Goal: Check status: Check status

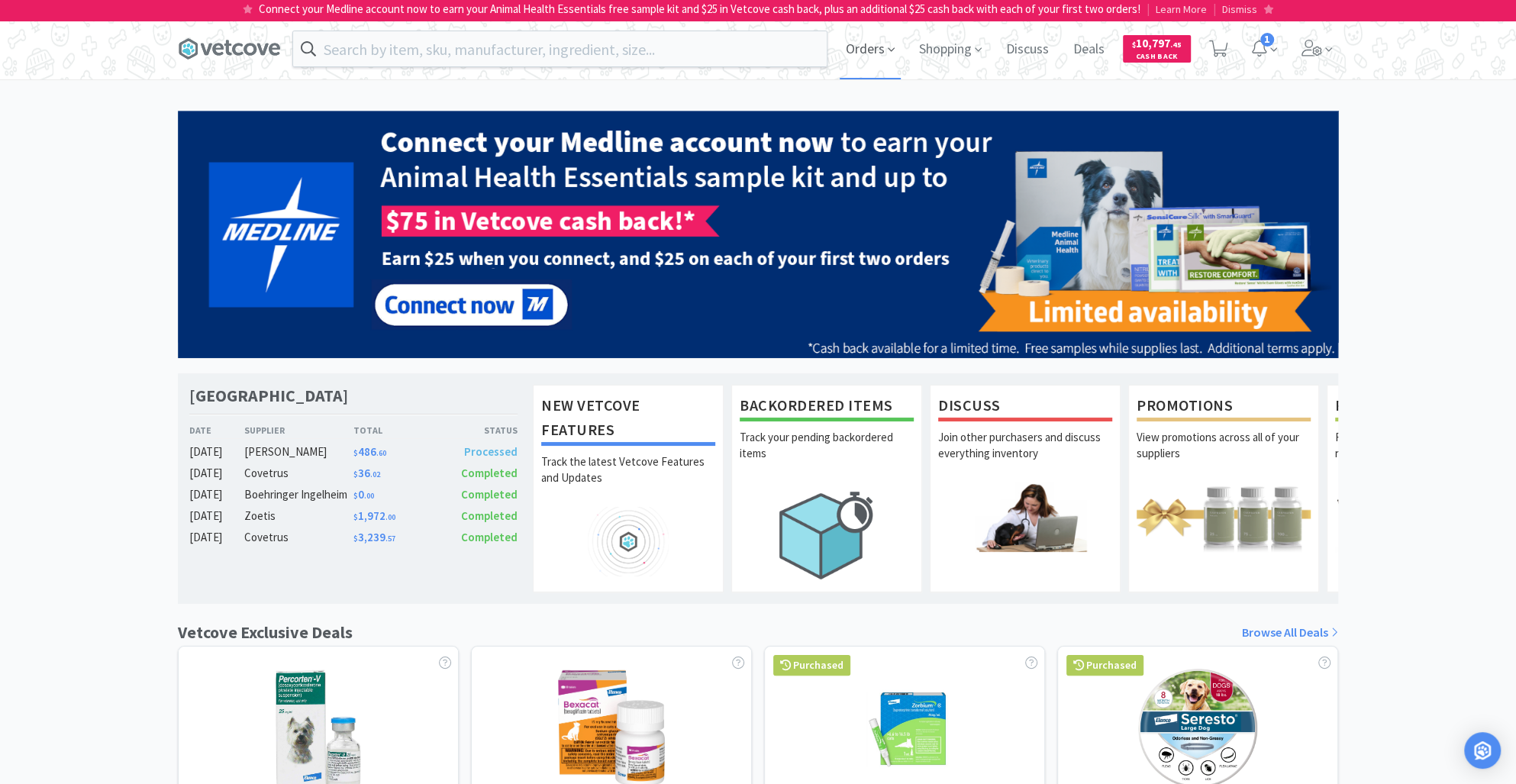
click at [865, 58] on span "Orders" at bounding box center [870, 48] width 61 height 61
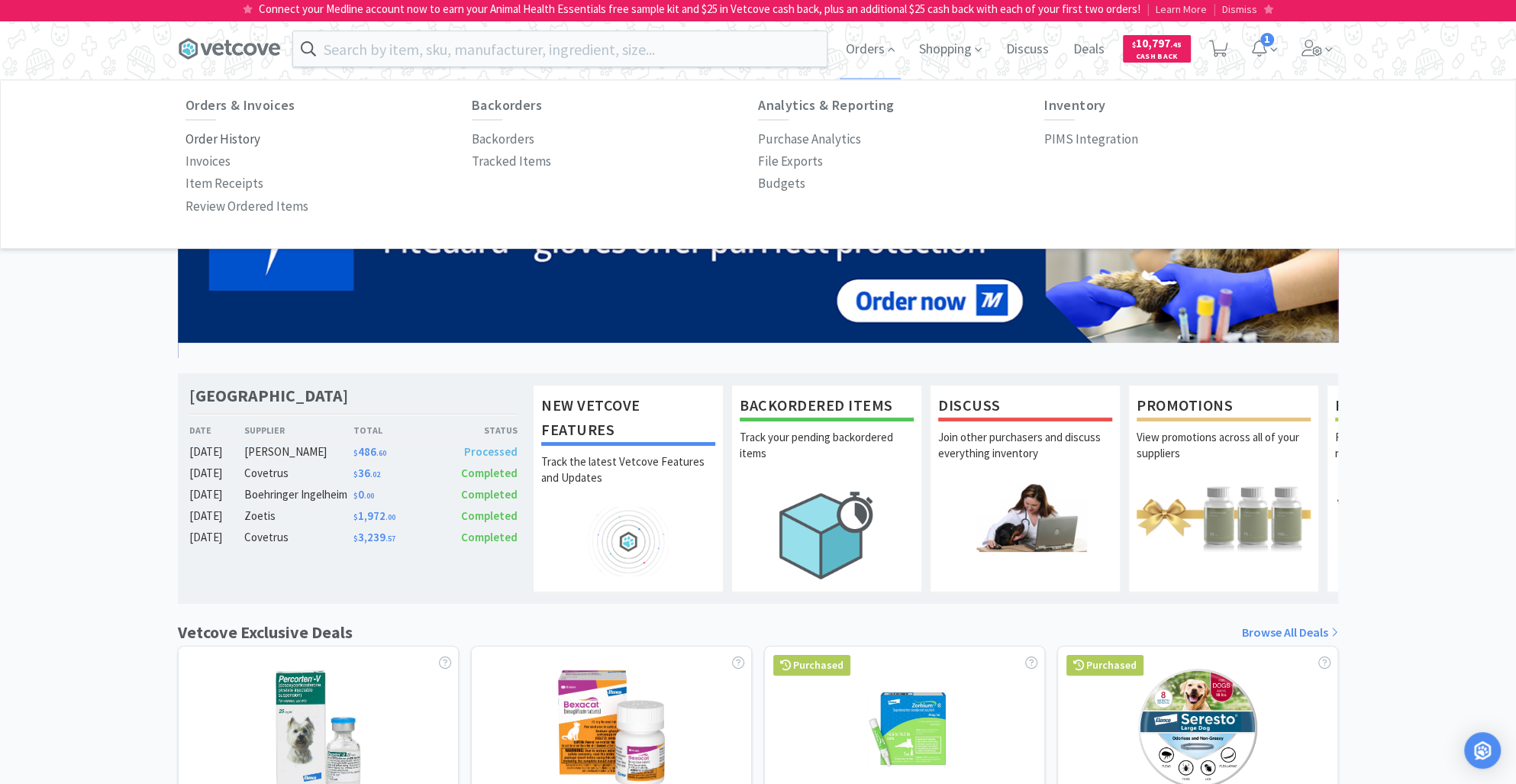
click at [226, 140] on p "Order History" at bounding box center [223, 139] width 74 height 21
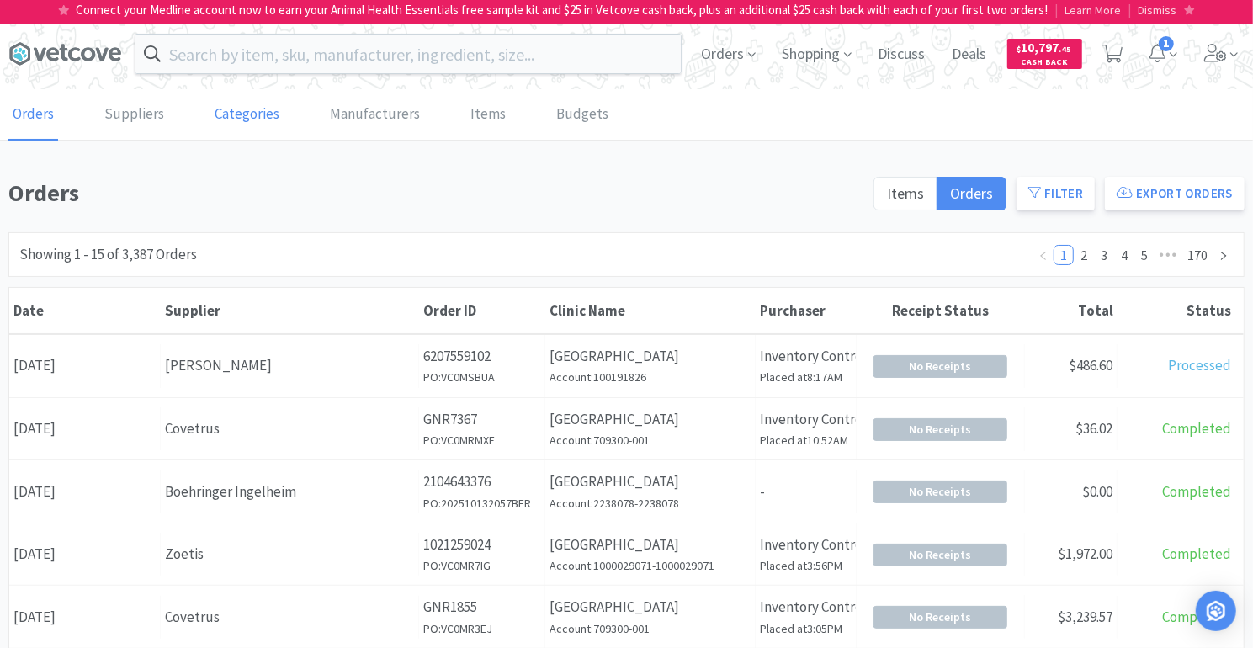
click at [243, 118] on link "Categories" at bounding box center [246, 114] width 73 height 51
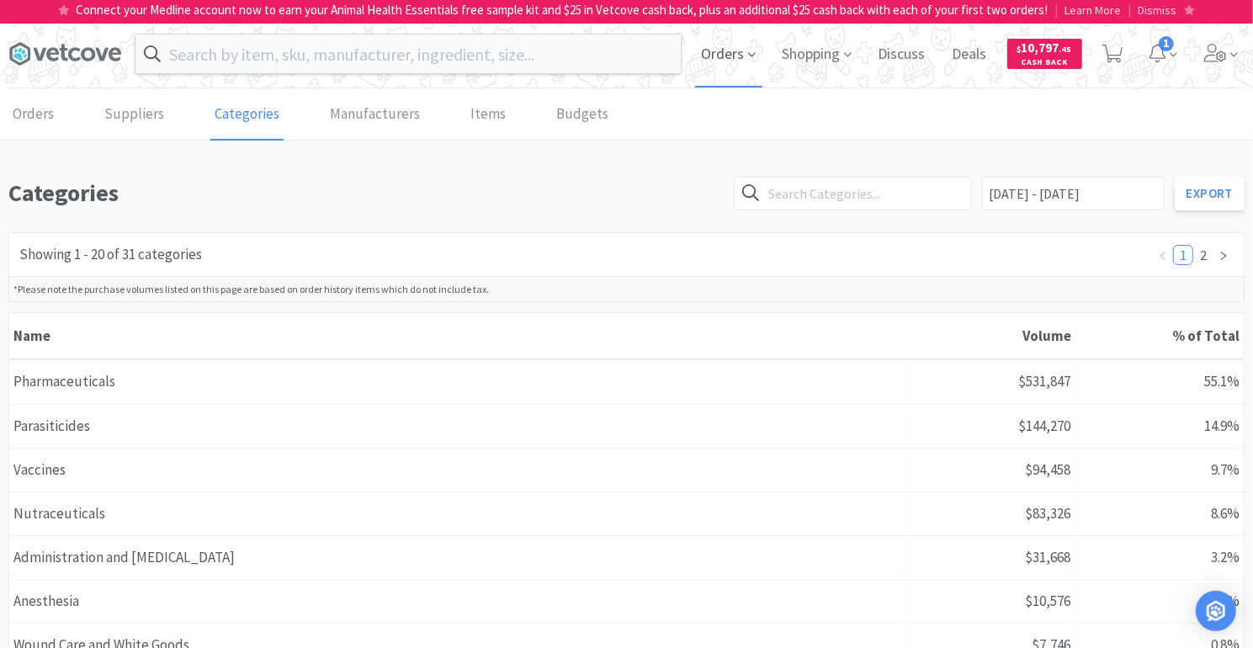
click at [727, 52] on span "Orders" at bounding box center [728, 53] width 67 height 67
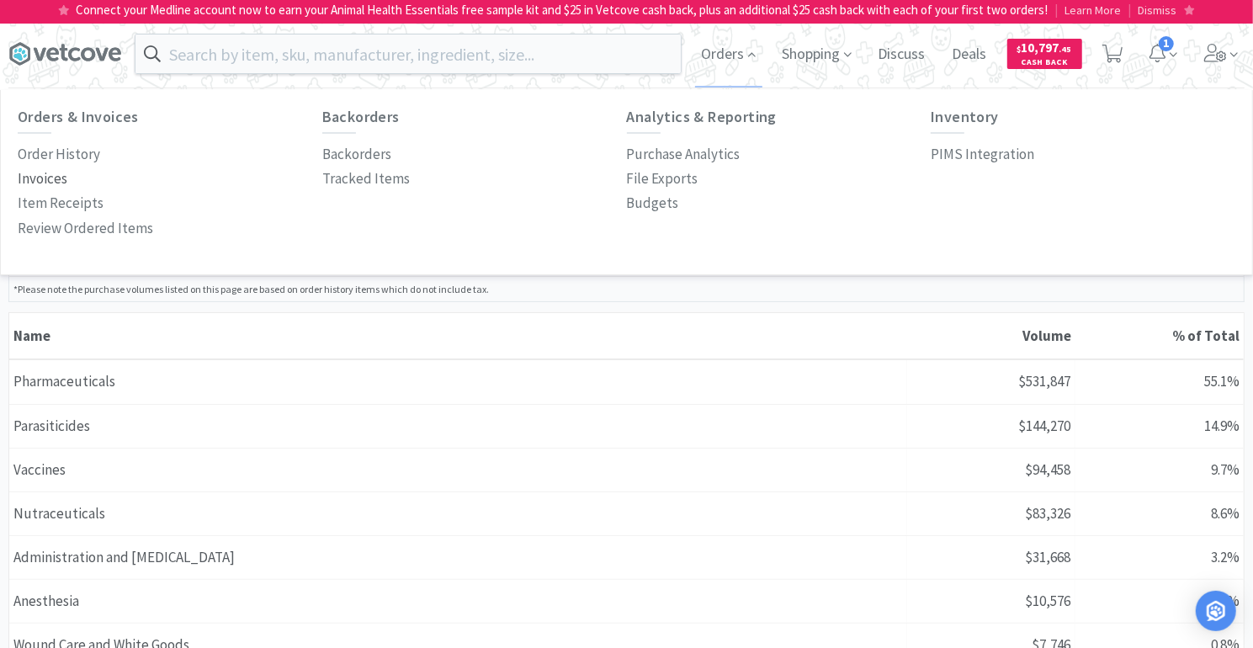
click at [56, 177] on p "Invoices" at bounding box center [43, 179] width 50 height 23
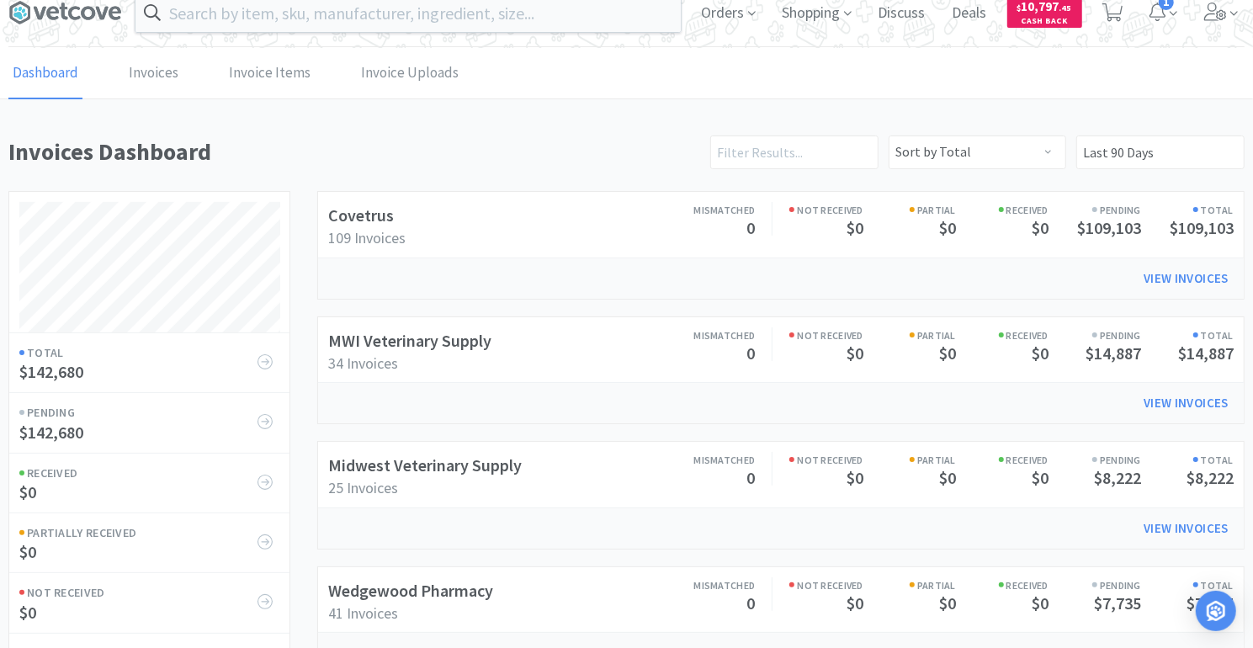
scroll to position [38, 0]
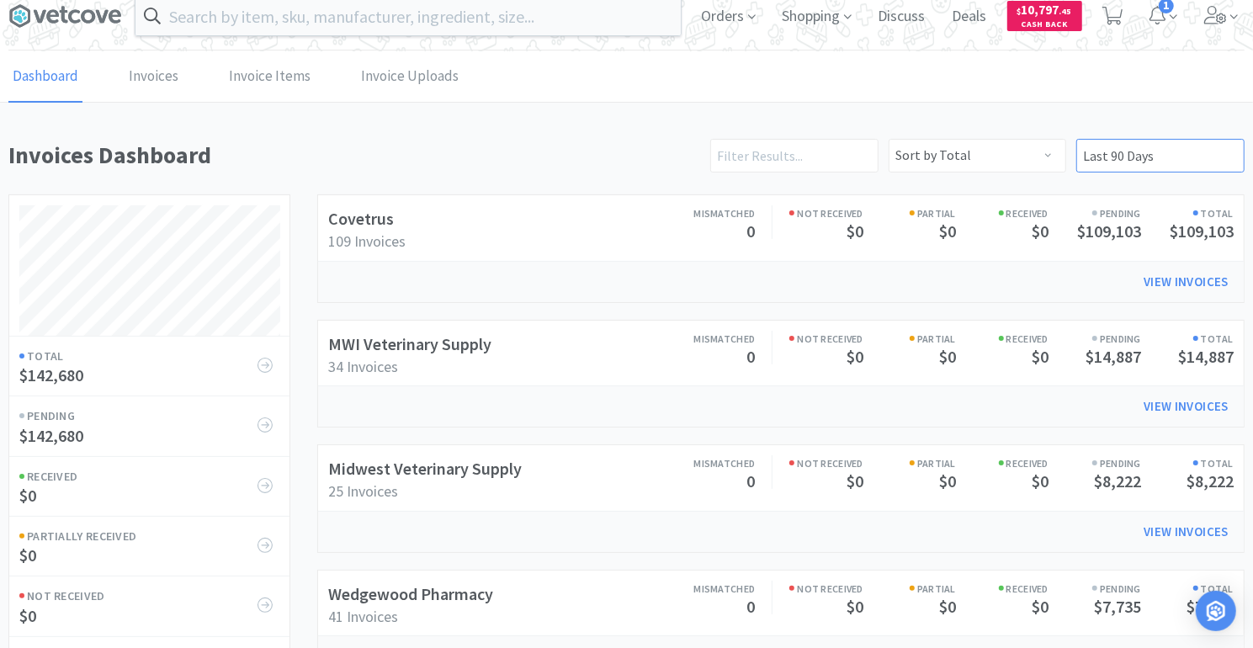
click at [1226, 159] on input "Last 90 Days" at bounding box center [1161, 156] width 168 height 34
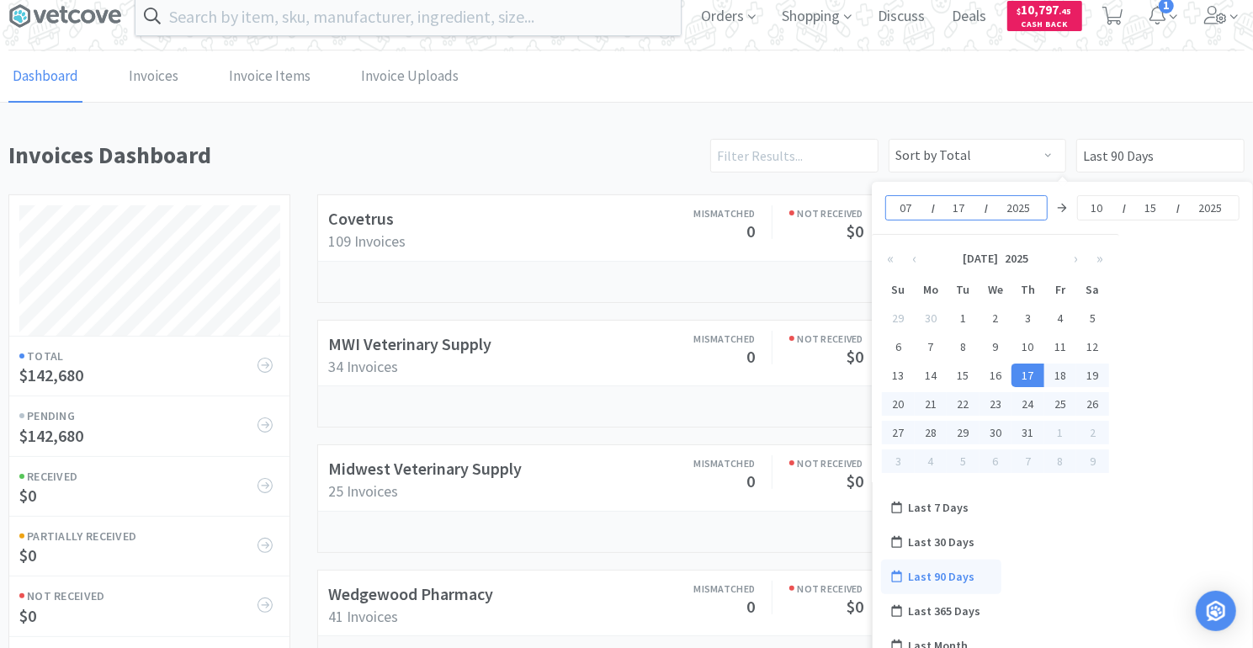
drag, startPoint x: 913, startPoint y: 209, endPoint x: 878, endPoint y: 208, distance: 34.5
click at [878, 208] on div "[DATE] [DATE]" at bounding box center [1062, 208] width 381 height 52
type input "06"
type input "[DATE] - [DATE]"
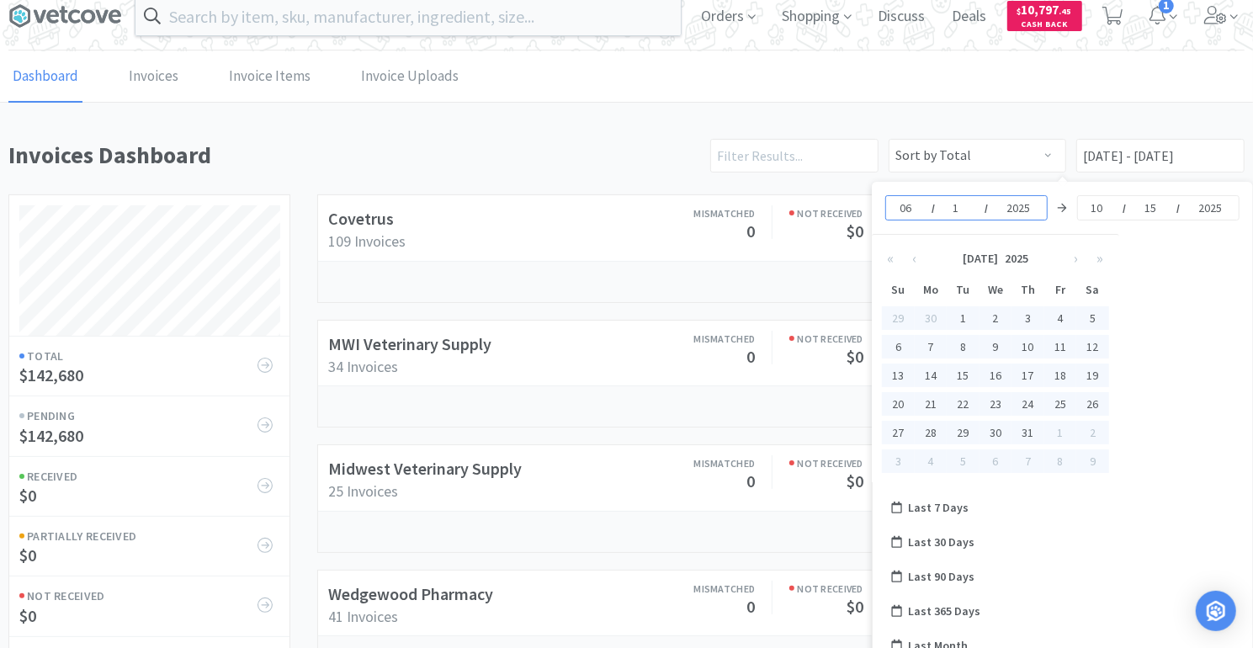
type input "12"
type input "[DATE] - [DATE]"
type input "2024"
click at [1102, 243] on button "»" at bounding box center [1100, 259] width 24 height 34
click at [1033, 346] on div "12" at bounding box center [1028, 347] width 33 height 24
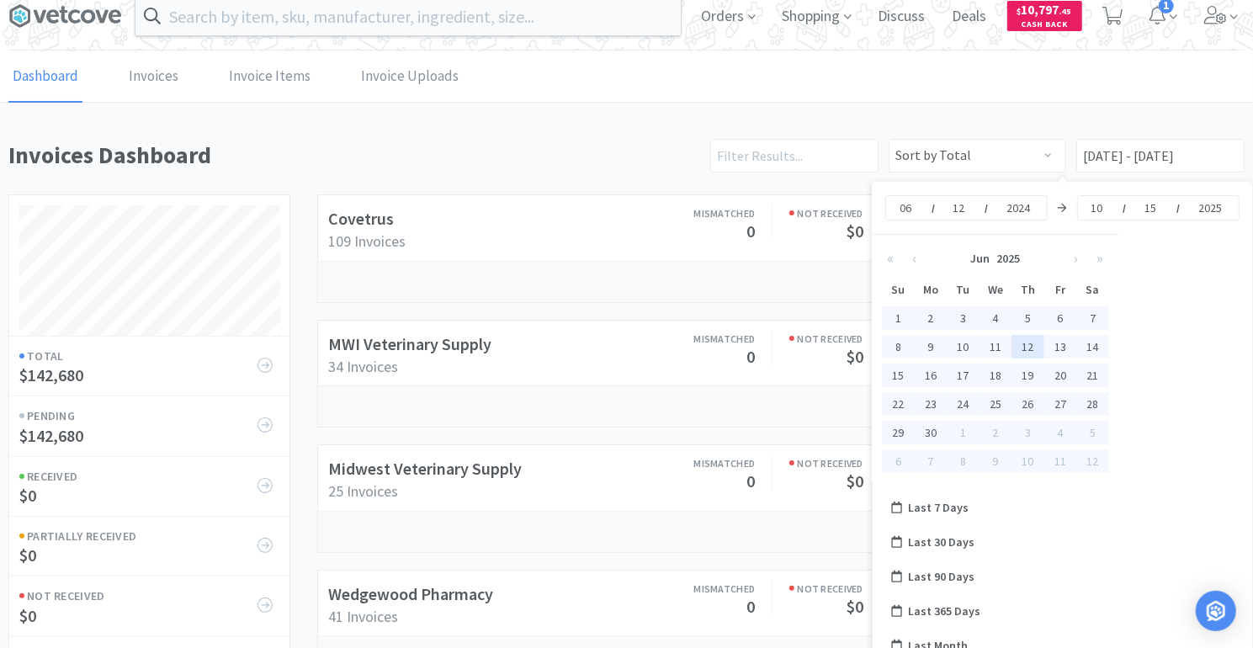
type input "[DATE] - No End Date"
type input "2025"
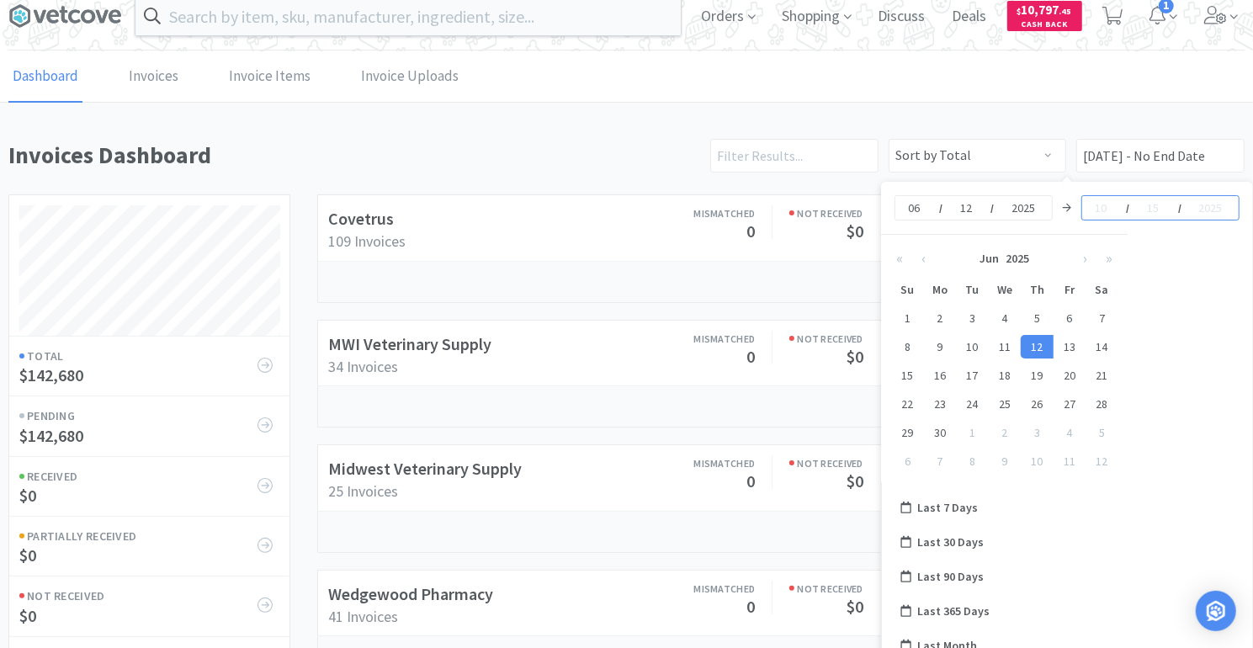
click at [1102, 206] on input at bounding box center [1102, 208] width 17 height 17
type input "06"
type input "16"
type input "2024"
type input "[DATE] - [DATE]"
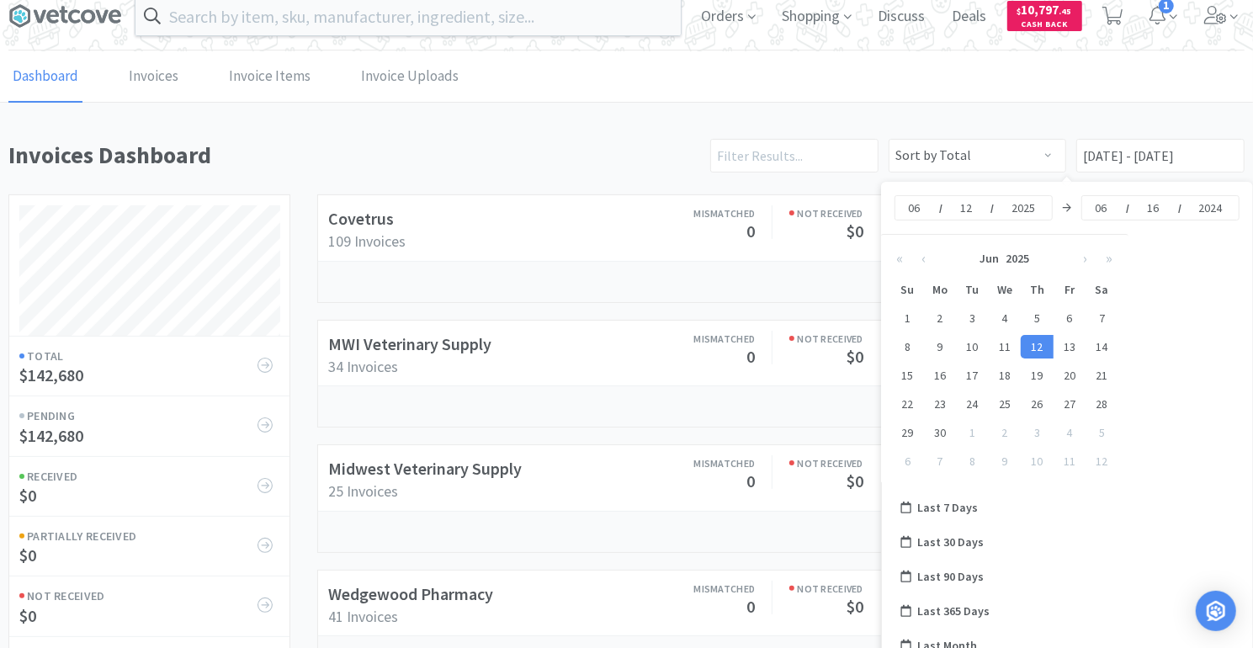
click at [1172, 512] on div "[DATE] [DATE] « ‹ [DATE] › » Su Mo Tu We Th Fr Sa 1 2 3 4 5 6 7 8 9 10 11 12 13…" at bounding box center [1067, 487] width 372 height 610
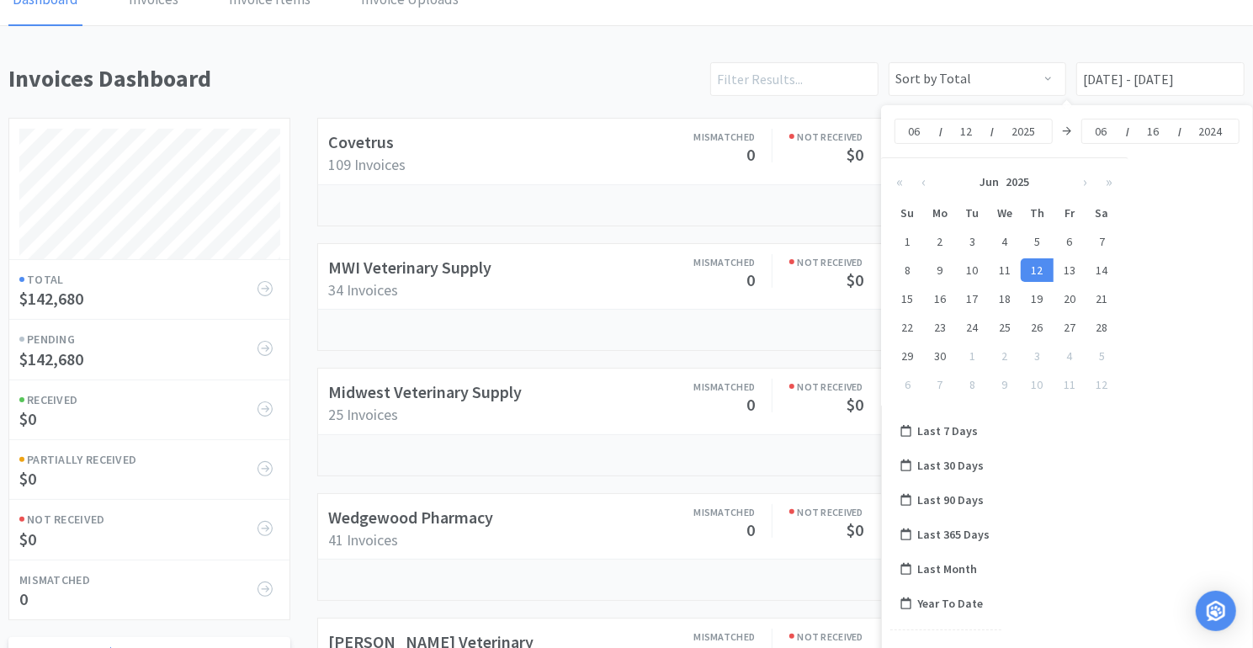
scroll to position [121, 0]
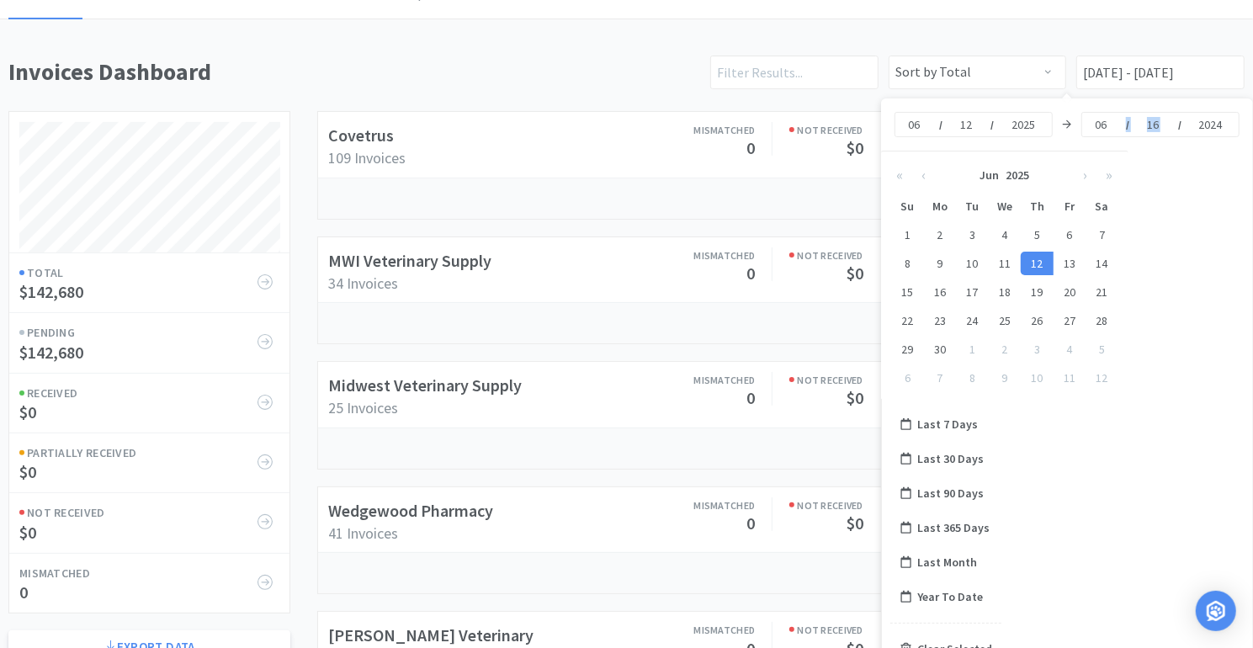
drag, startPoint x: 1165, startPoint y: 124, endPoint x: 1147, endPoint y: 120, distance: 18.0
click at [1147, 120] on div "[DATE]" at bounding box center [1161, 124] width 158 height 25
type input "07"
type input "[DATE] - [DATE]"
type input "12"
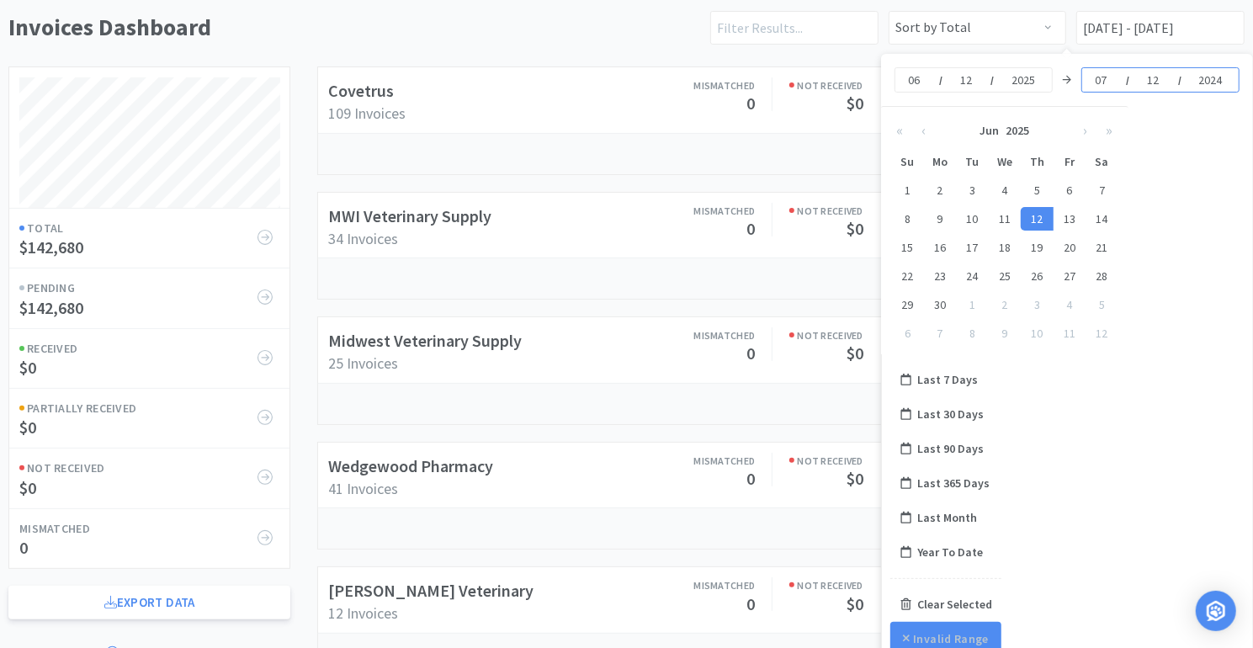
scroll to position [288, 0]
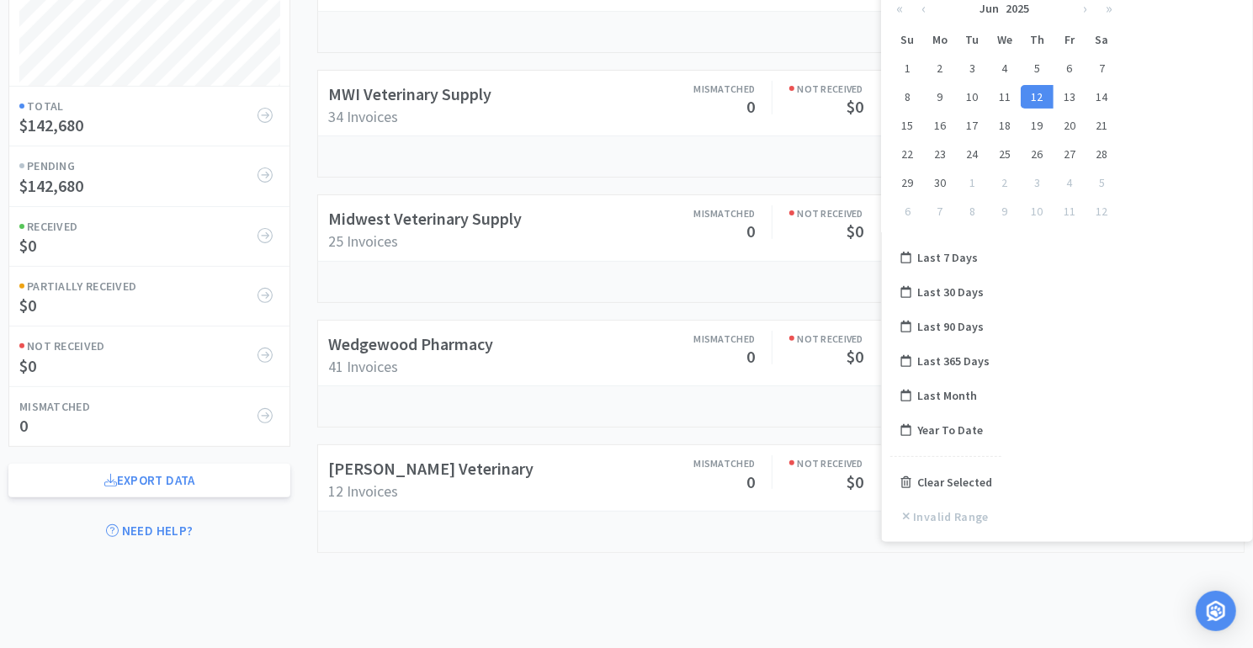
click at [918, 519] on button "Invalid Range" at bounding box center [946, 517] width 111 height 34
click at [968, 356] on div "Last 365 Days" at bounding box center [946, 361] width 111 height 35
type input "Last 365 Days"
type input "10"
type input "15"
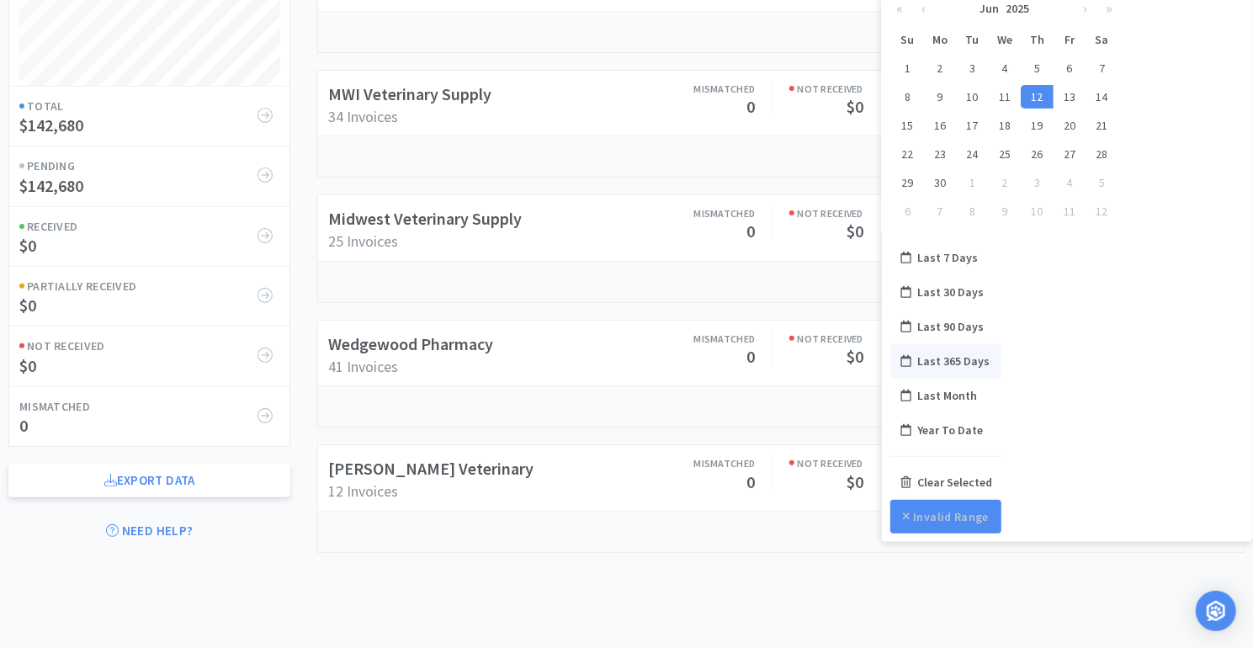
type input "2024"
type input "10"
type input "15"
type input "2025"
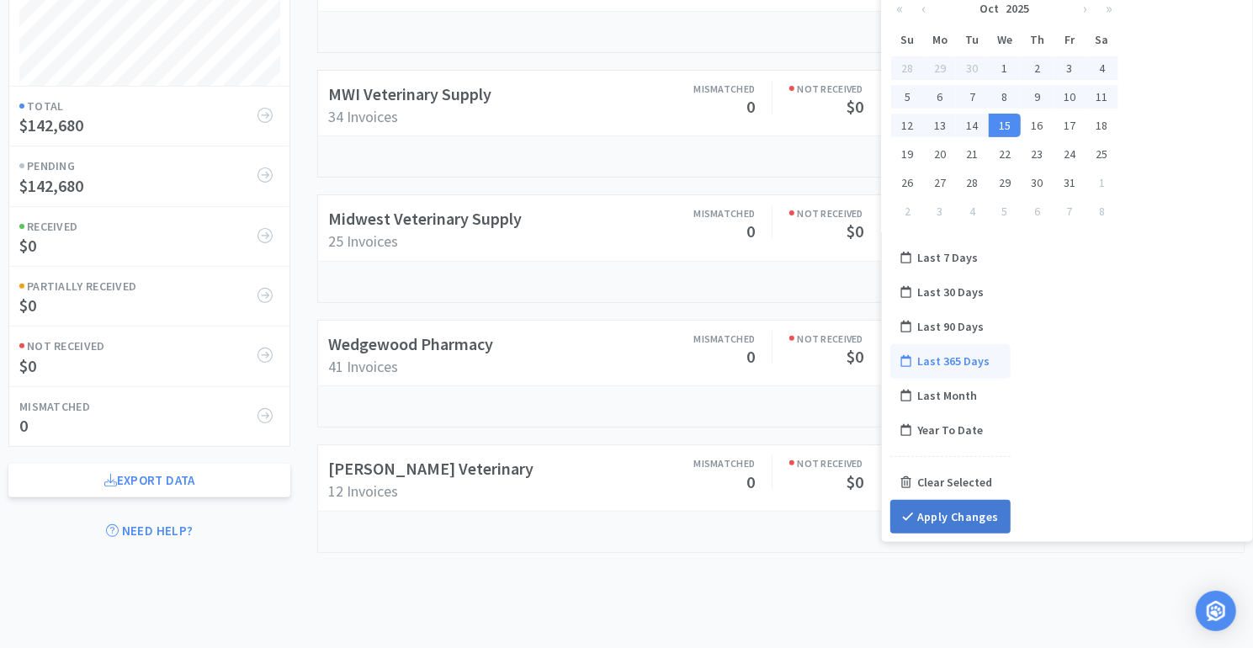
click at [955, 517] on button "Apply Changes" at bounding box center [951, 517] width 120 height 34
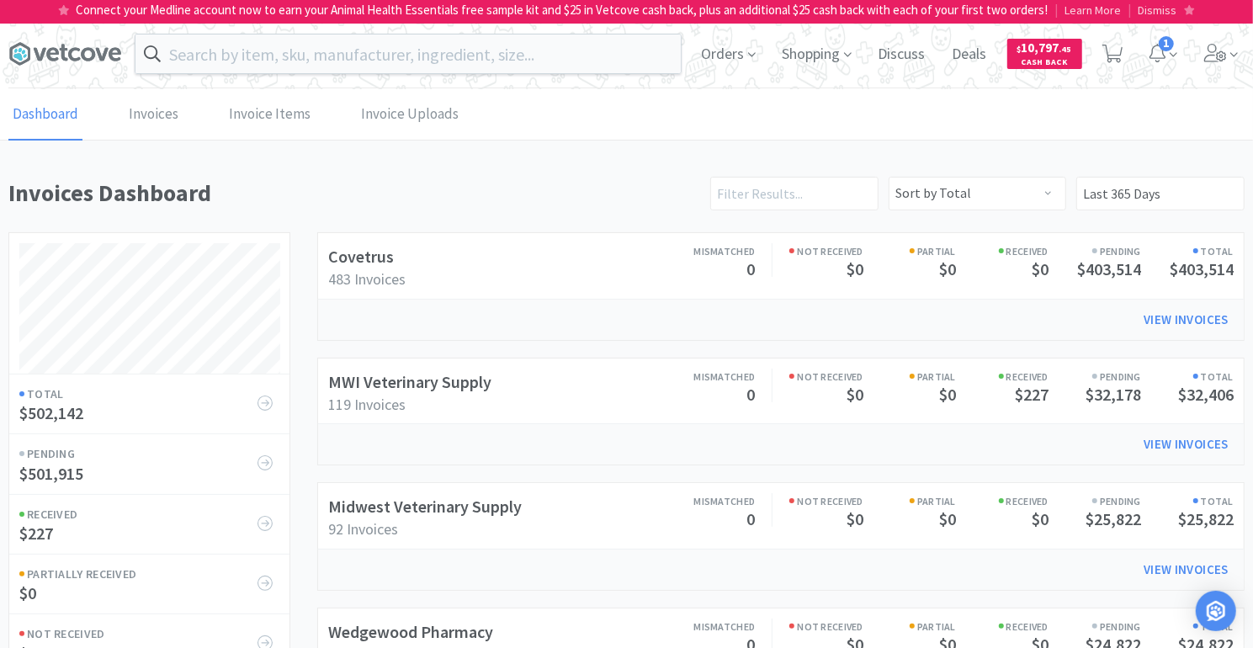
scroll to position [678, 1237]
click at [491, 396] on h3 "119 Invoices" at bounding box center [441, 405] width 226 height 19
click at [384, 375] on link "MWI Veterinary Supply" at bounding box center [409, 381] width 163 height 21
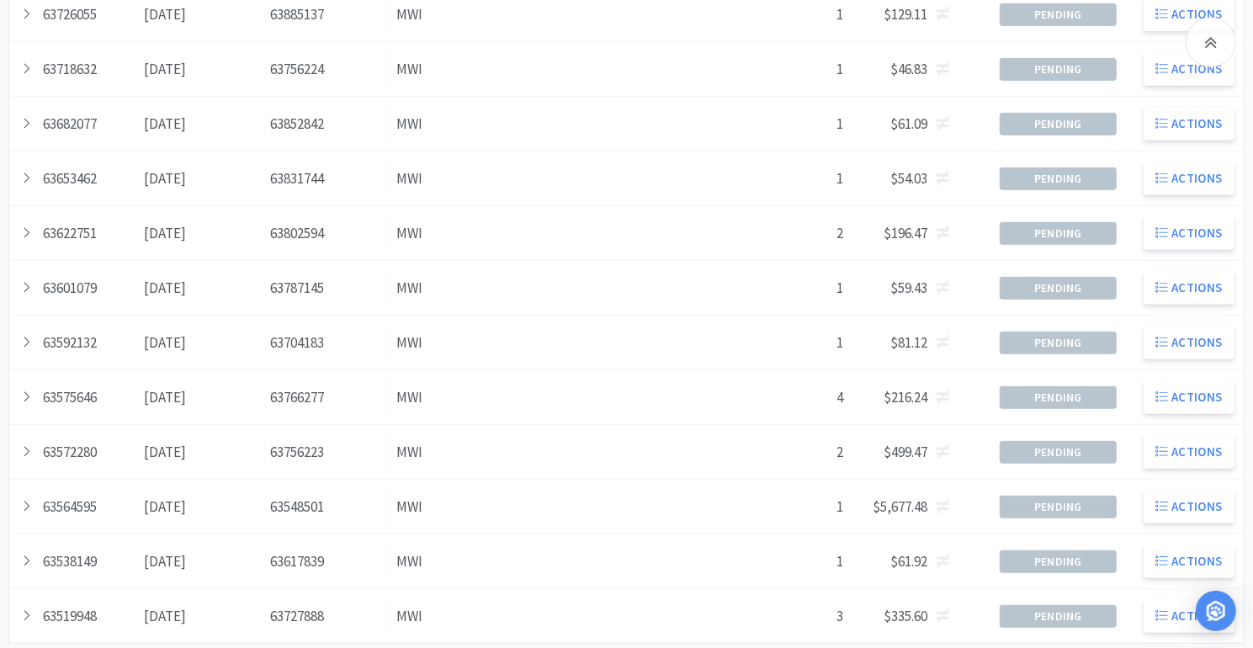
scroll to position [595, 0]
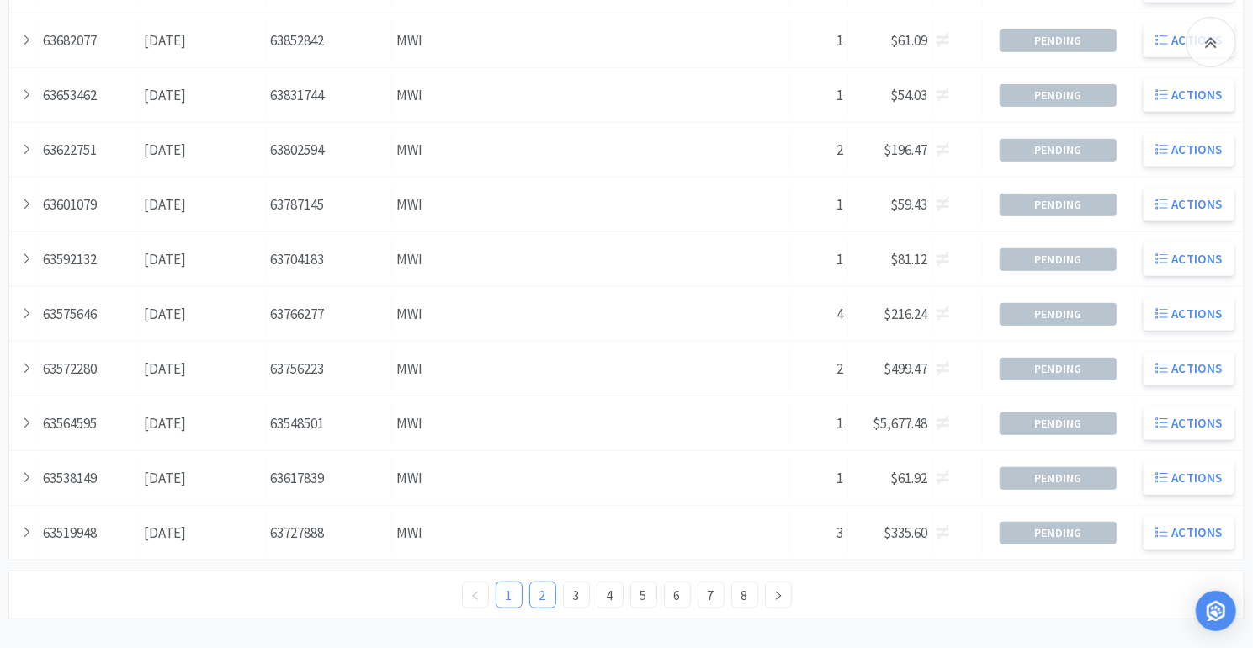
click at [546, 583] on link "2" at bounding box center [542, 595] width 25 height 25
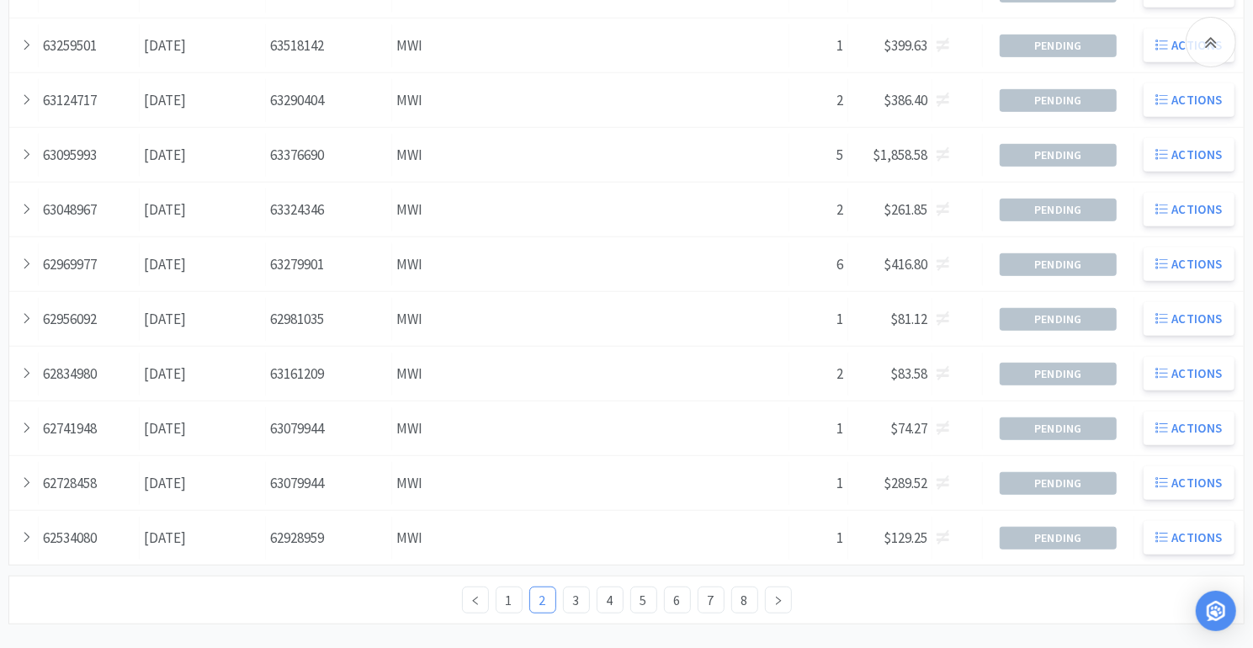
scroll to position [592, 0]
click at [577, 588] on link "3" at bounding box center [576, 598] width 25 height 25
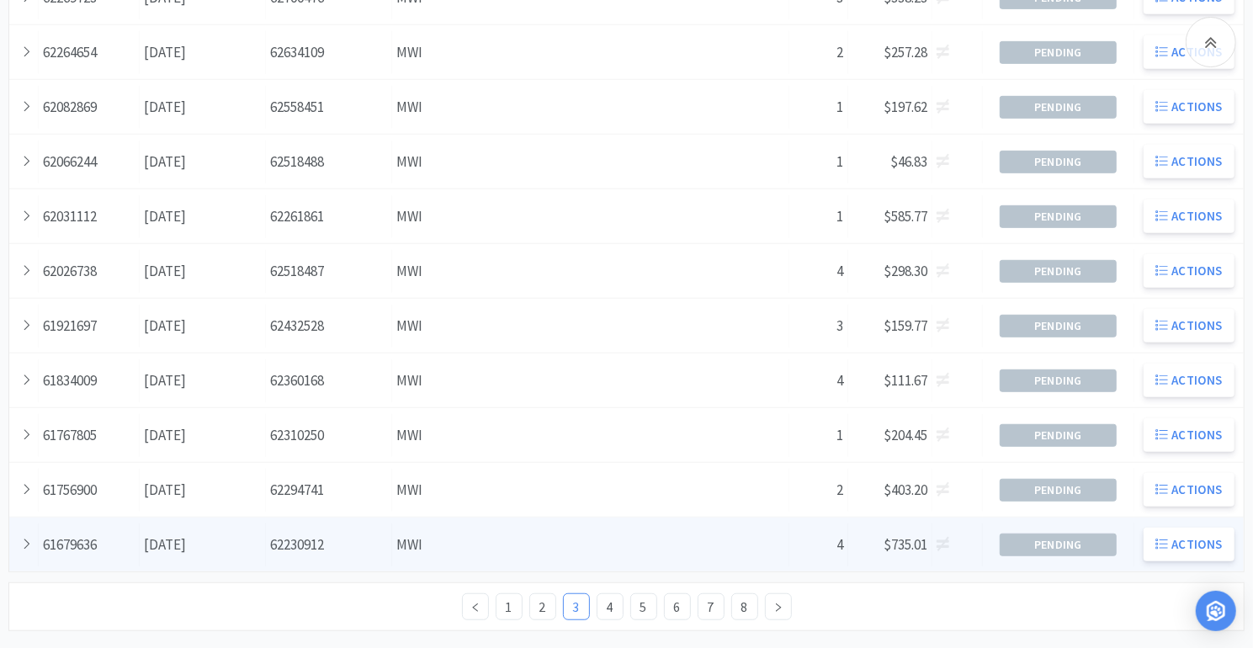
scroll to position [595, 0]
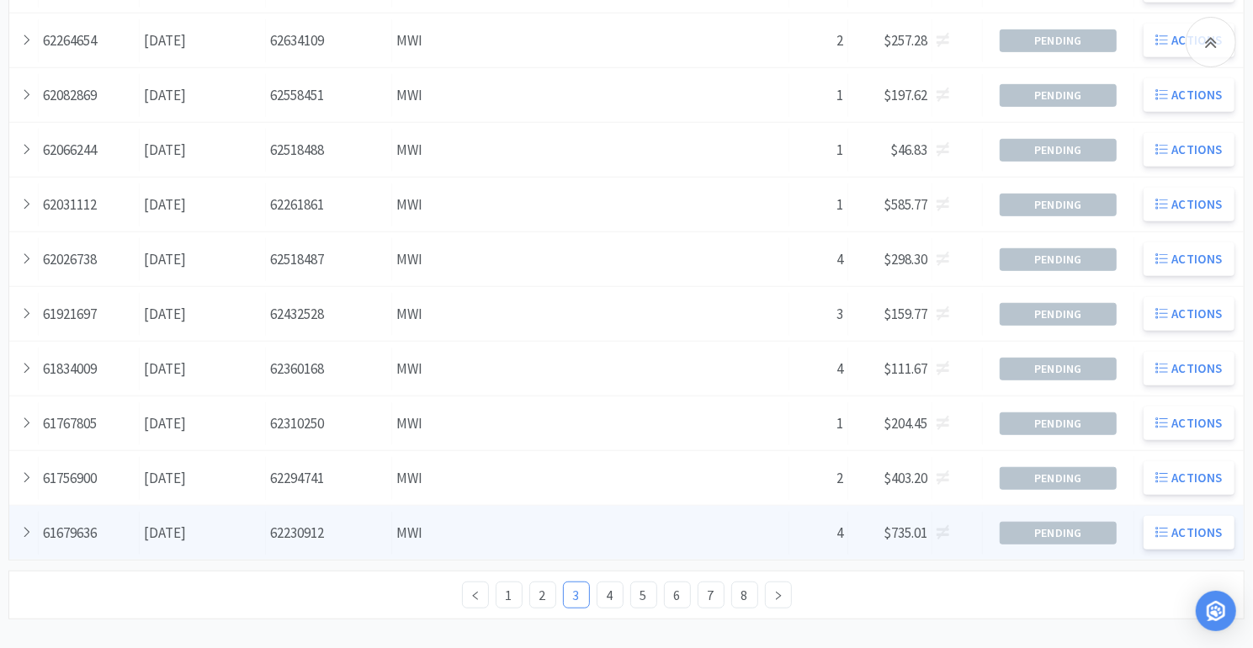
click at [206, 524] on div "Date [DATE]" at bounding box center [203, 533] width 126 height 43
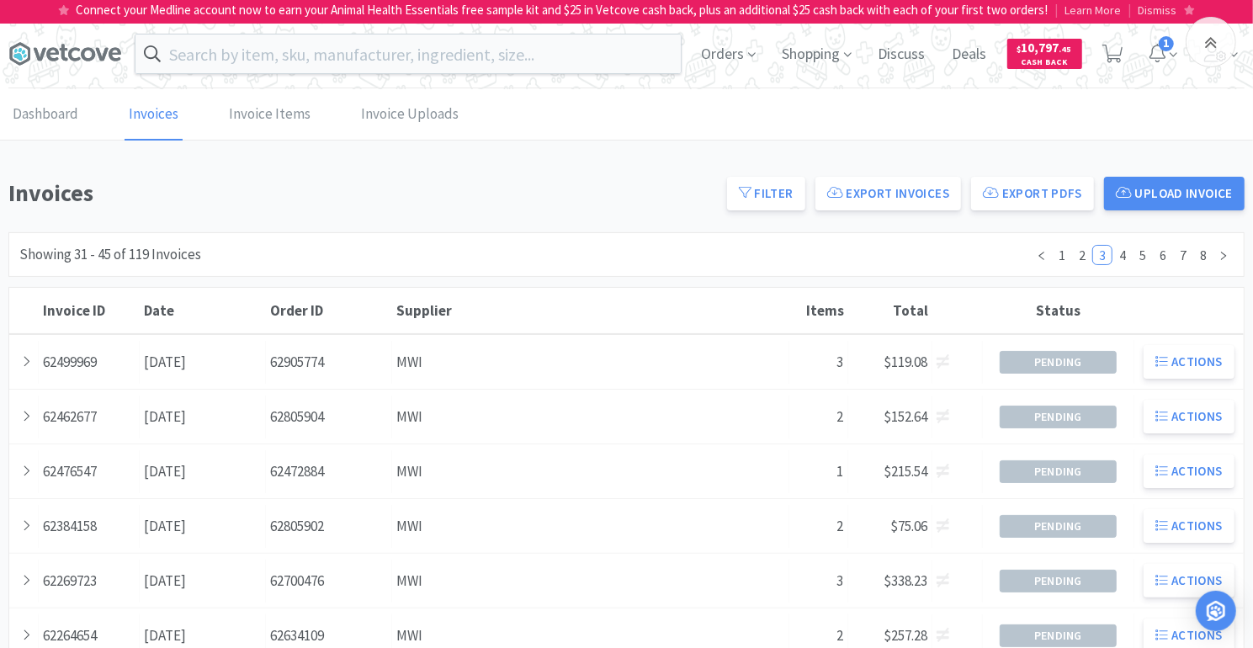
scroll to position [595, 0]
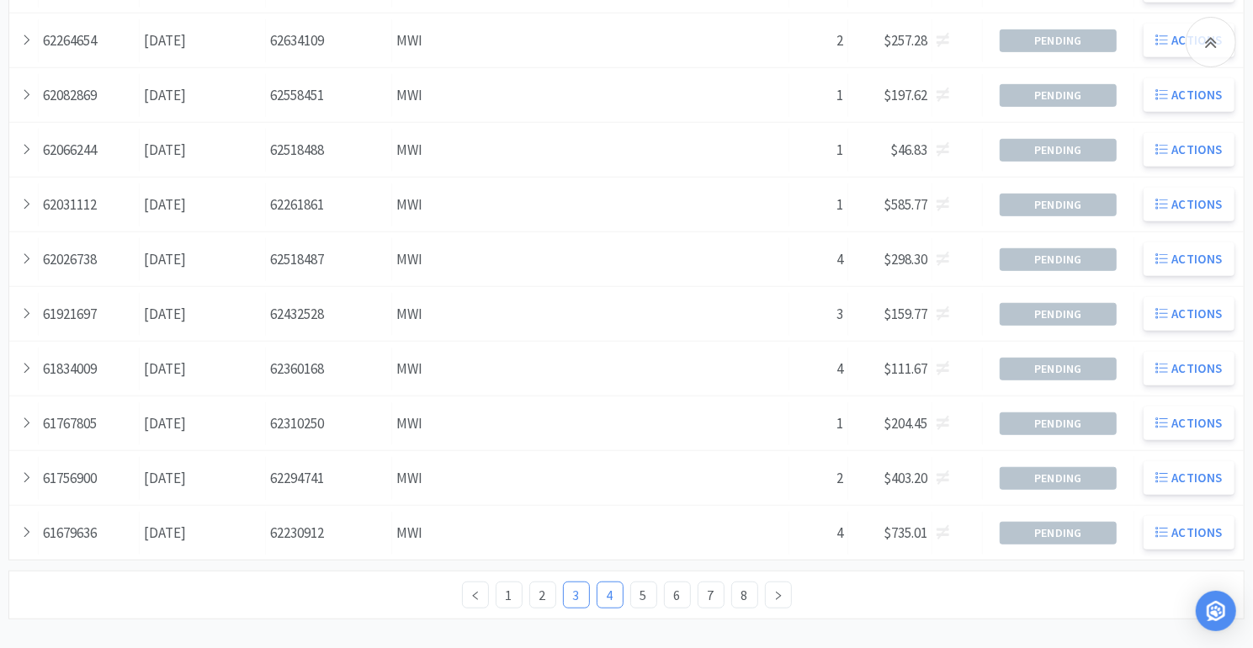
click at [615, 583] on link "4" at bounding box center [610, 595] width 25 height 25
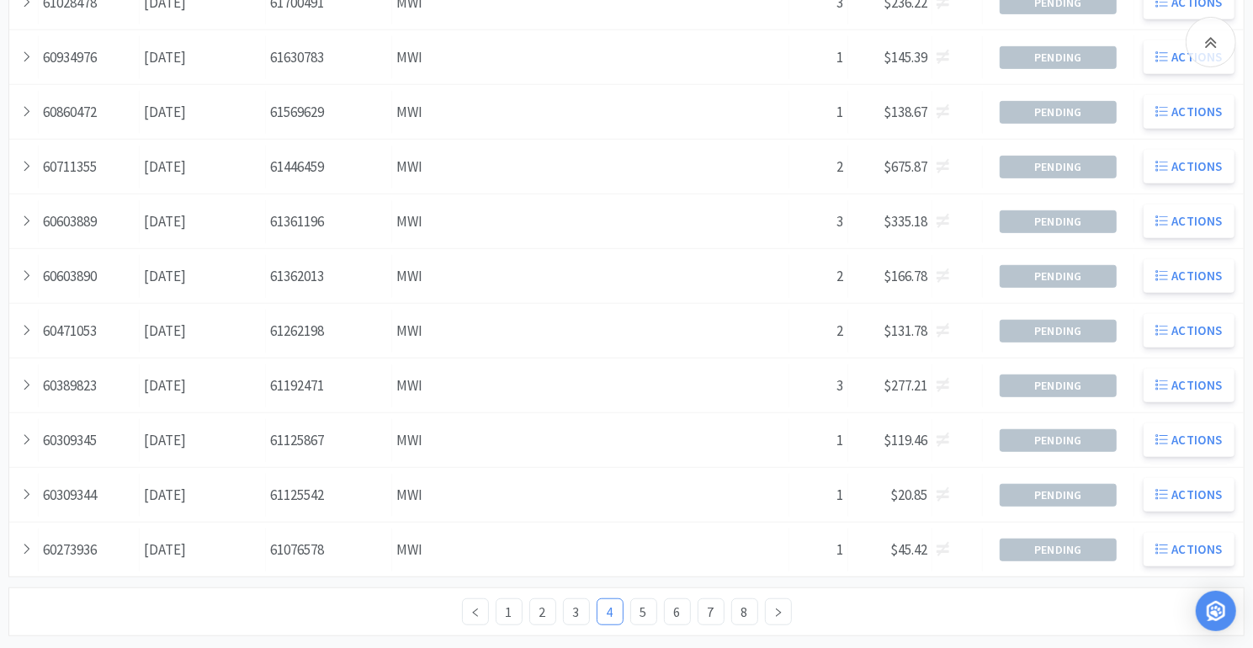
scroll to position [595, 0]
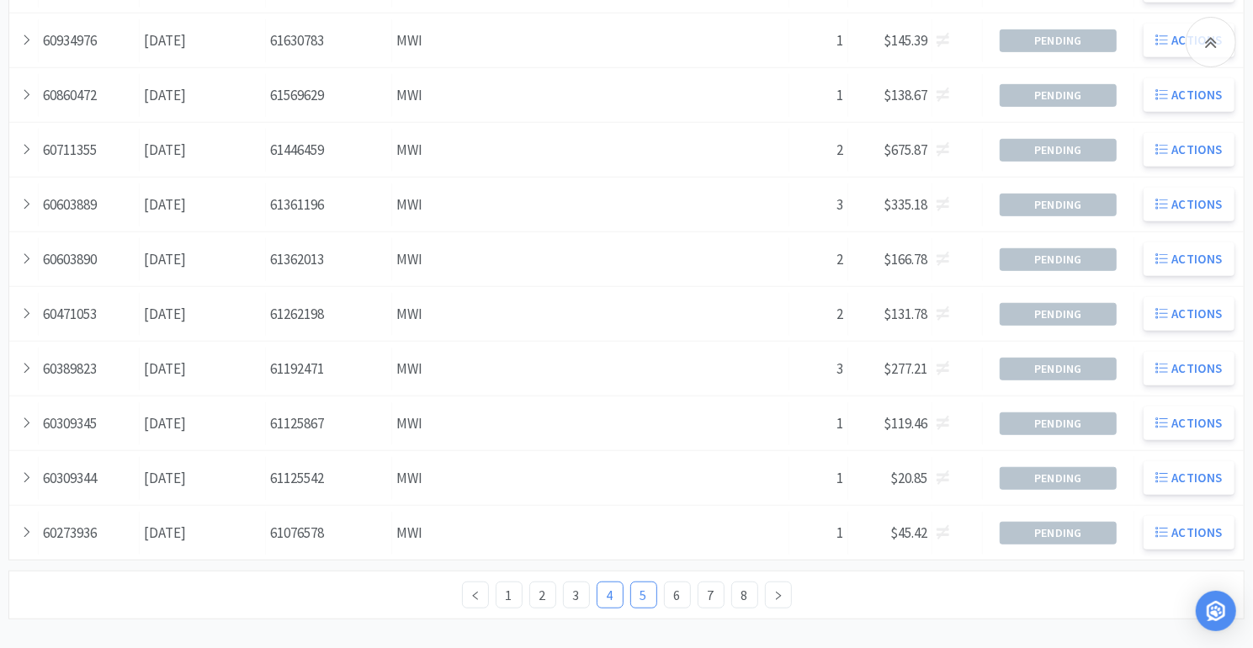
click at [644, 589] on link "5" at bounding box center [643, 595] width 25 height 25
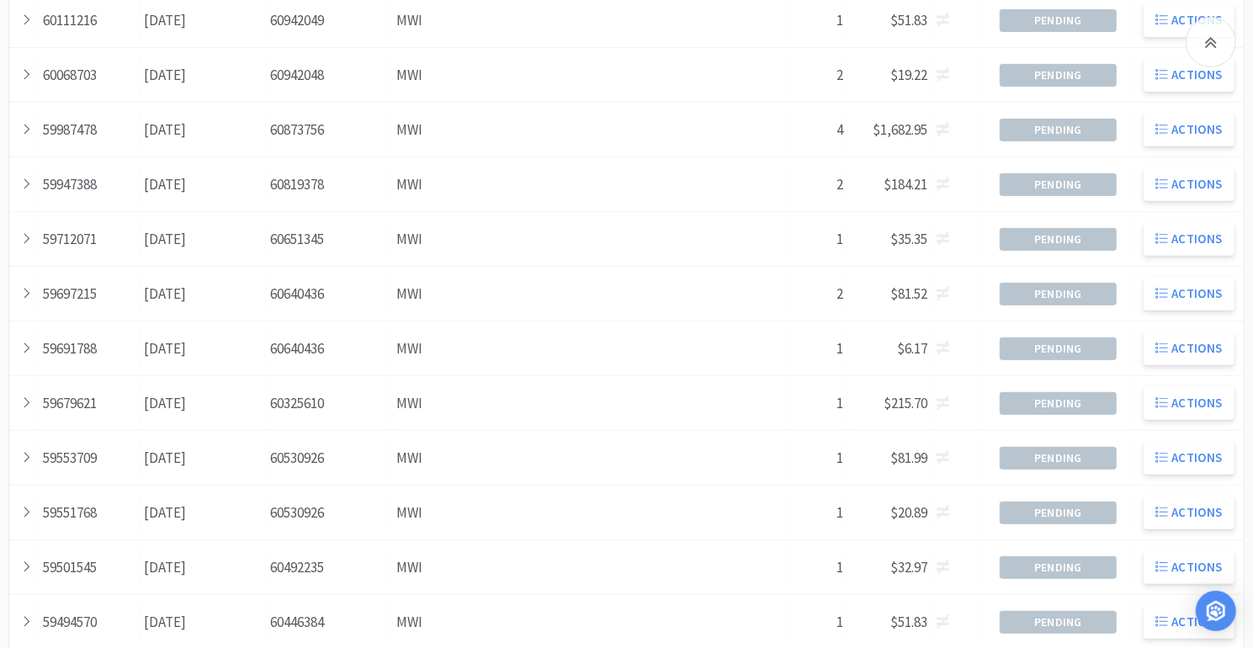
scroll to position [595, 0]
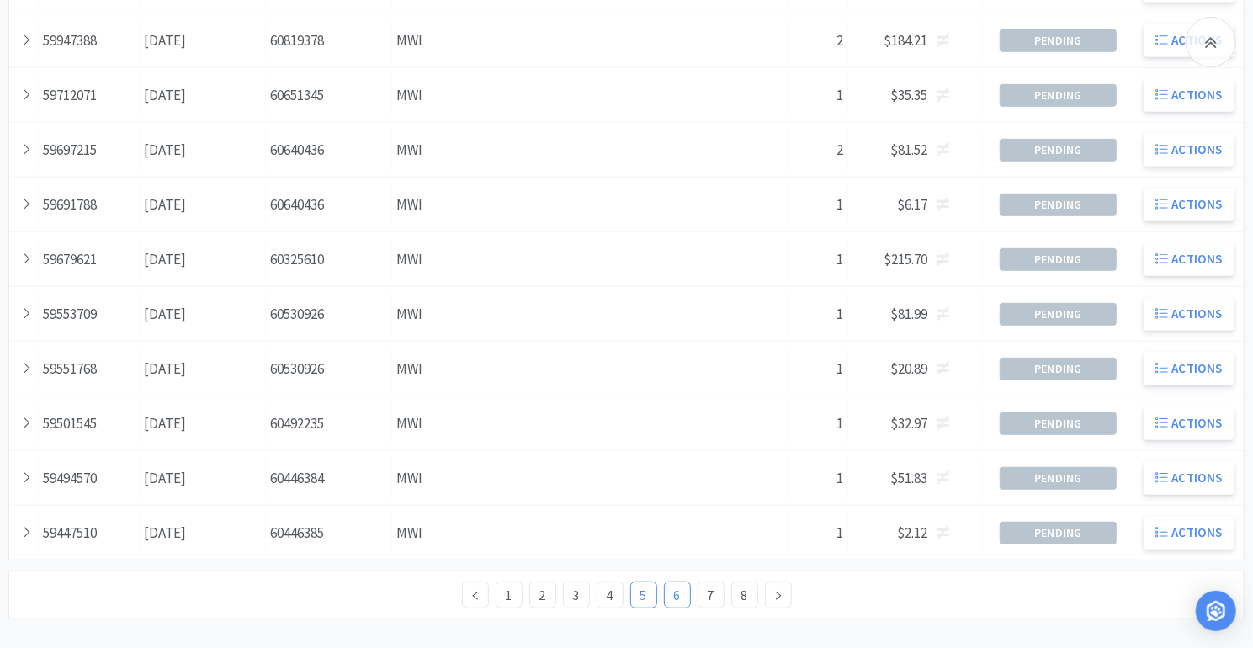
click at [680, 588] on link "6" at bounding box center [677, 595] width 25 height 25
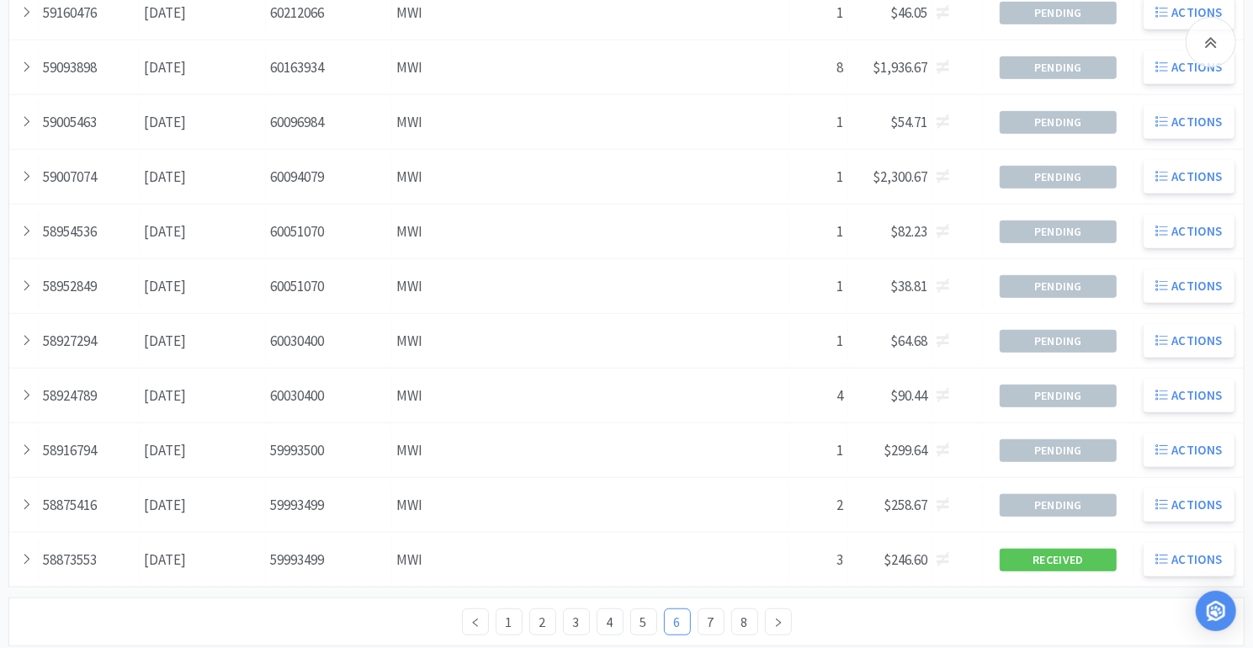
scroll to position [595, 0]
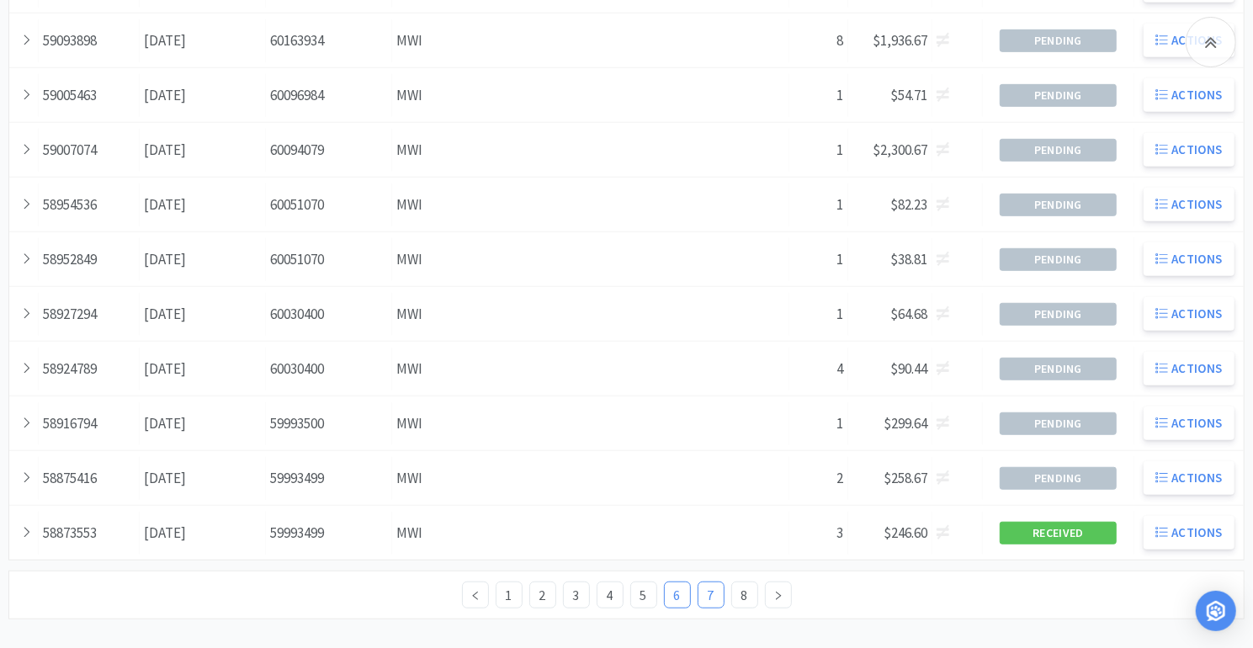
click at [710, 587] on link "7" at bounding box center [711, 595] width 25 height 25
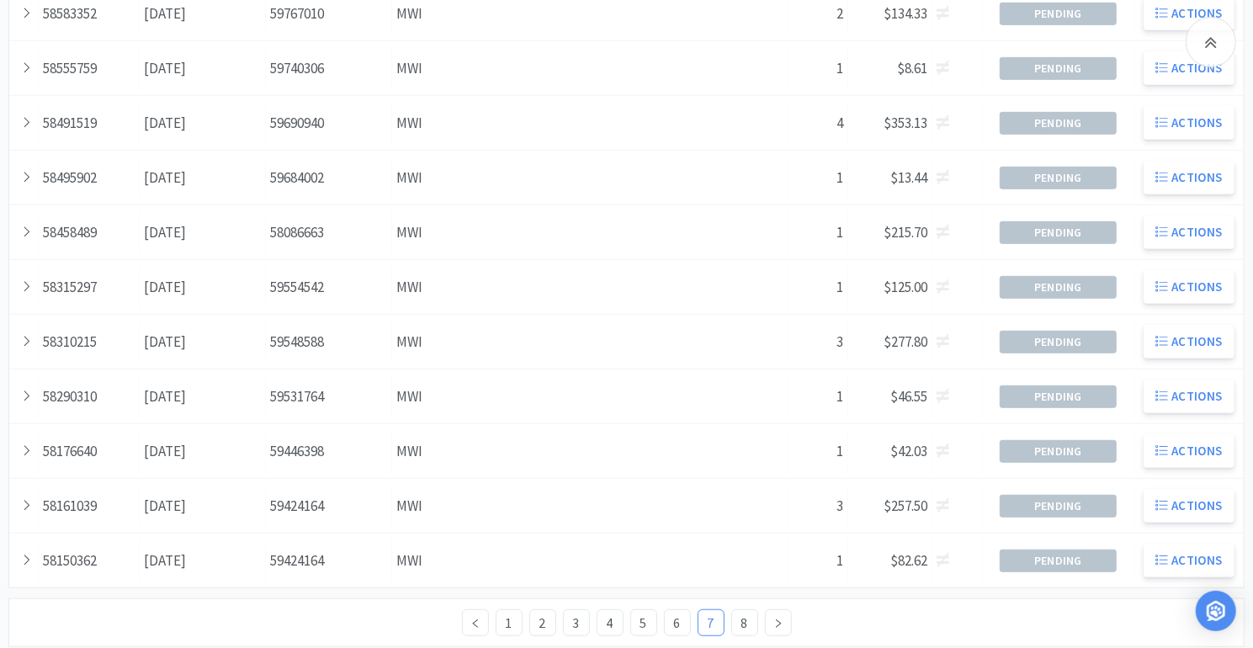
scroll to position [595, 0]
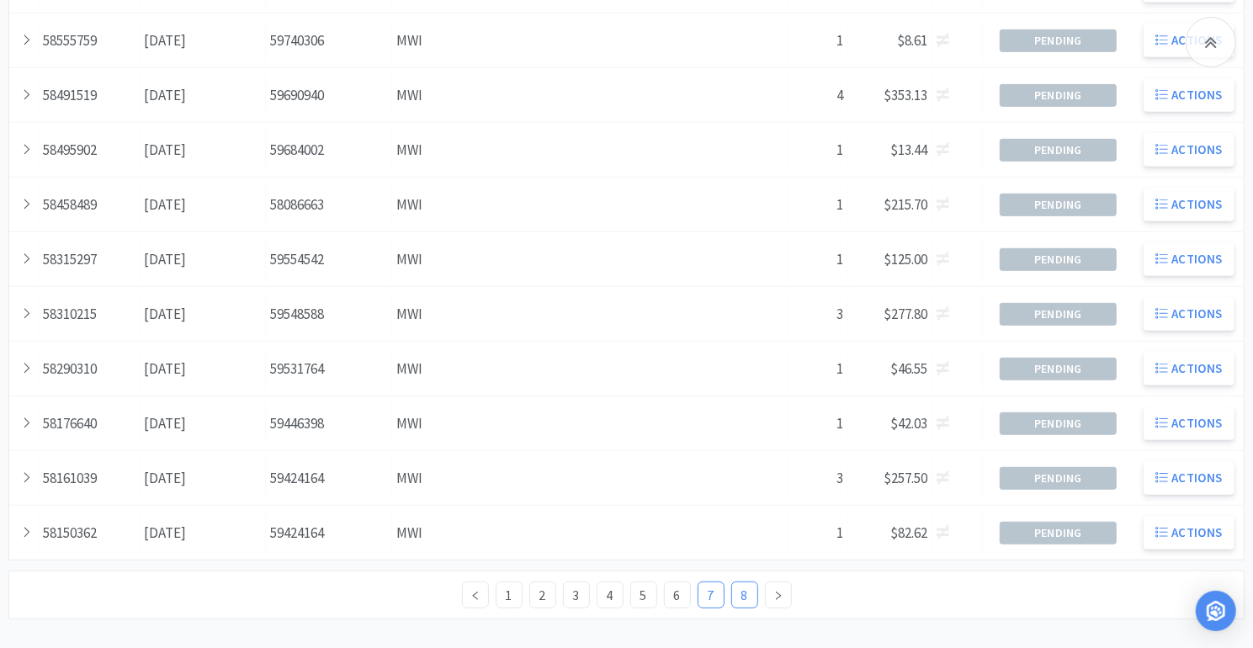
click at [743, 583] on link "8" at bounding box center [744, 595] width 25 height 25
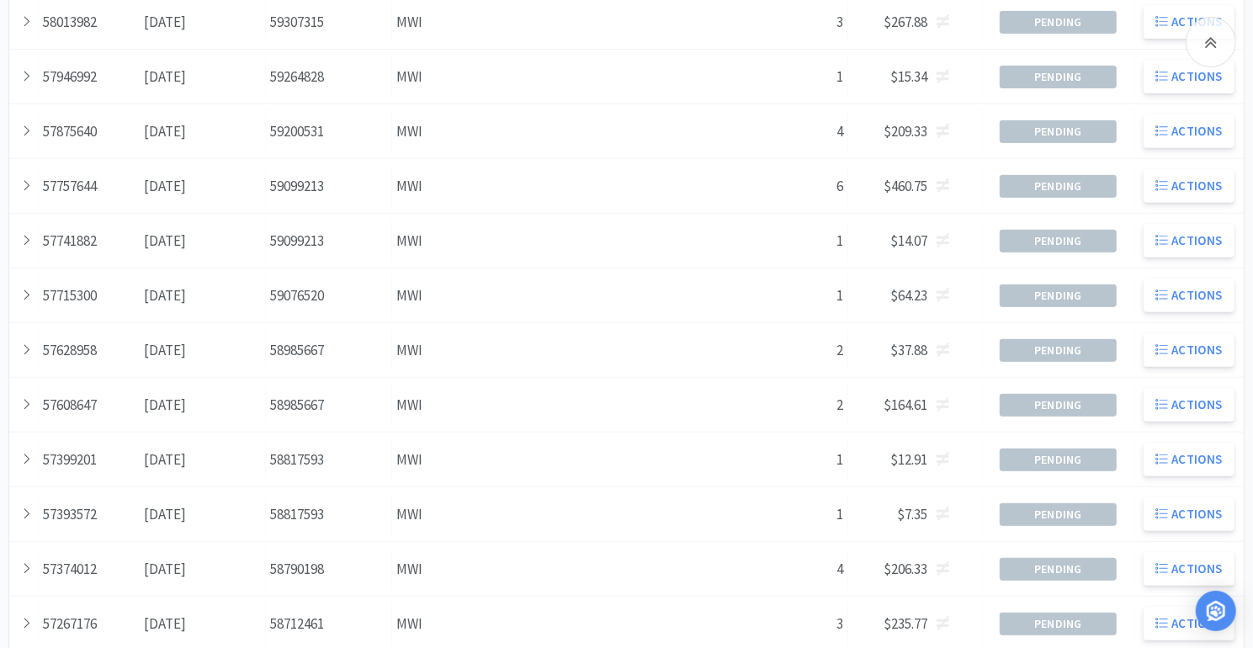
scroll to position [584, 0]
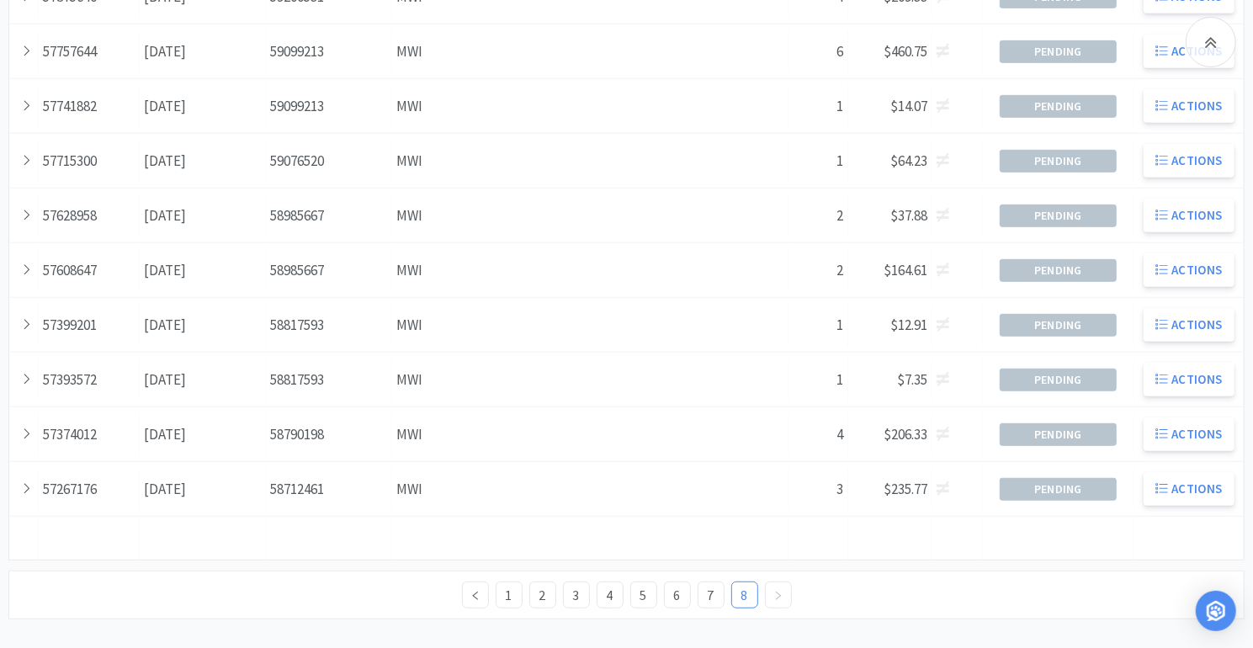
click at [780, 592] on link at bounding box center [778, 595] width 27 height 27
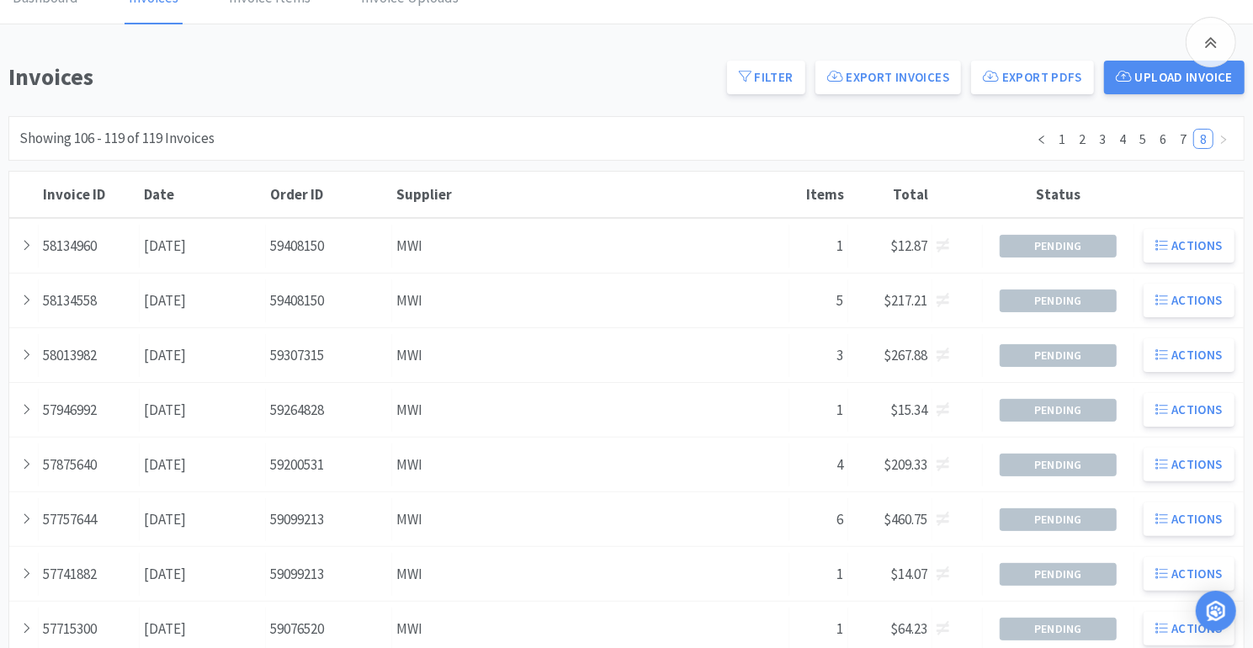
scroll to position [0, 0]
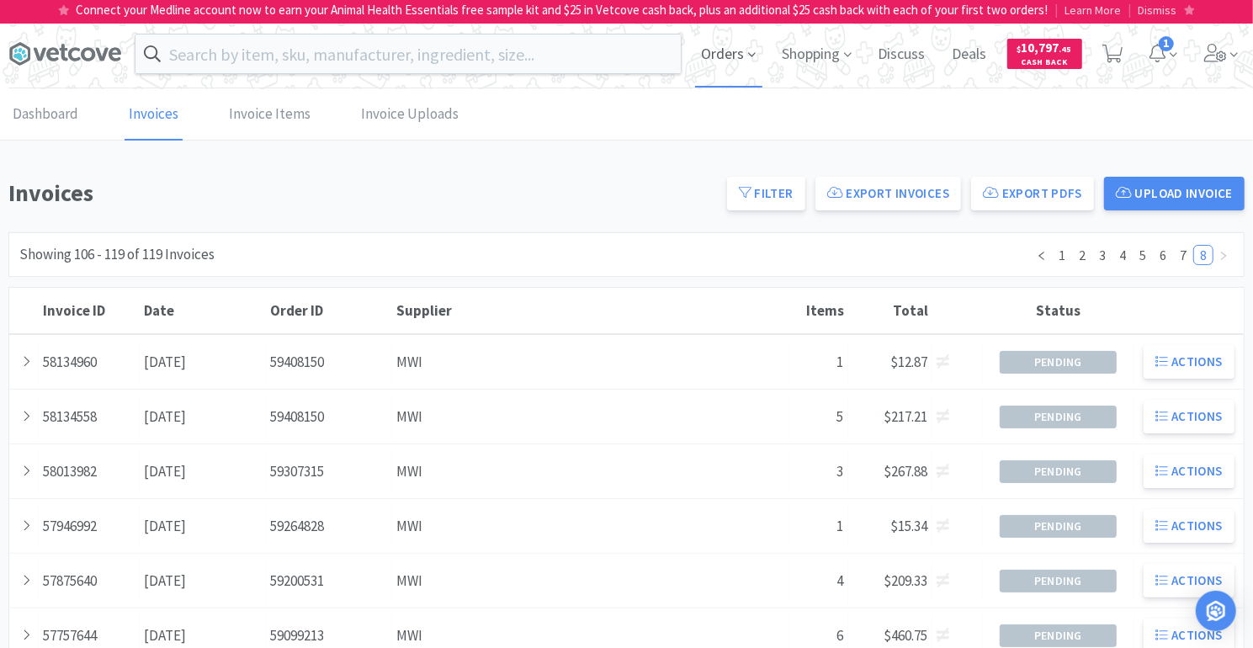
click at [730, 53] on span "Orders" at bounding box center [728, 53] width 67 height 67
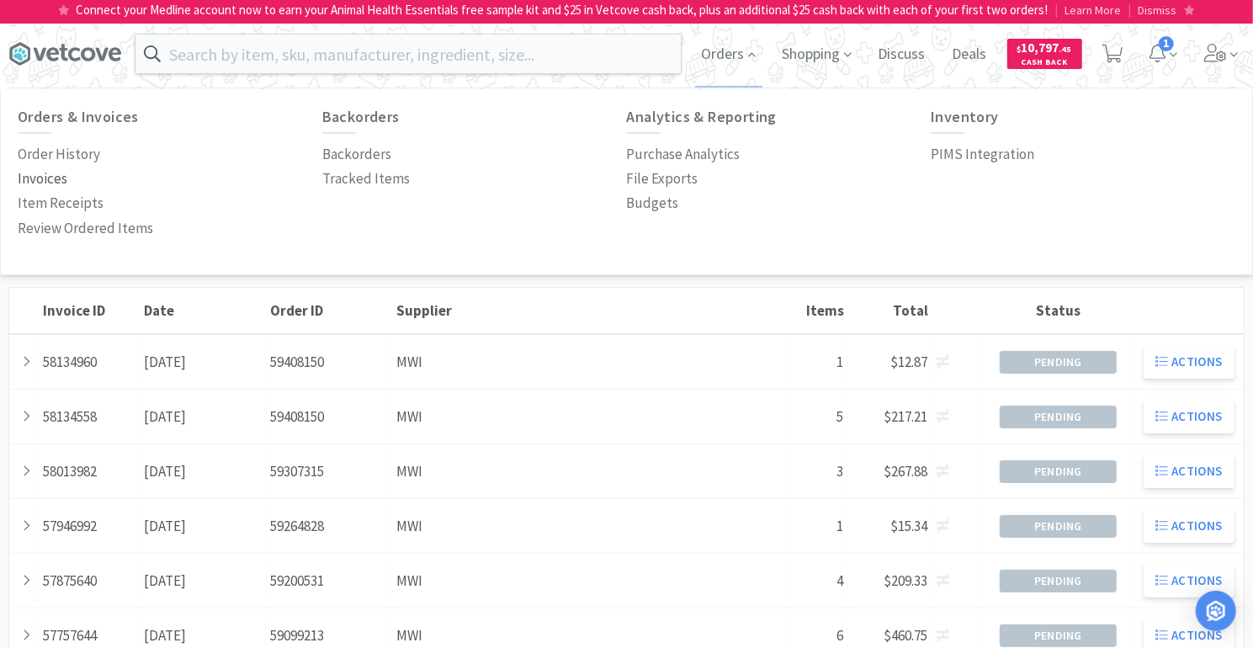
click at [51, 177] on p "Invoices" at bounding box center [43, 179] width 50 height 23
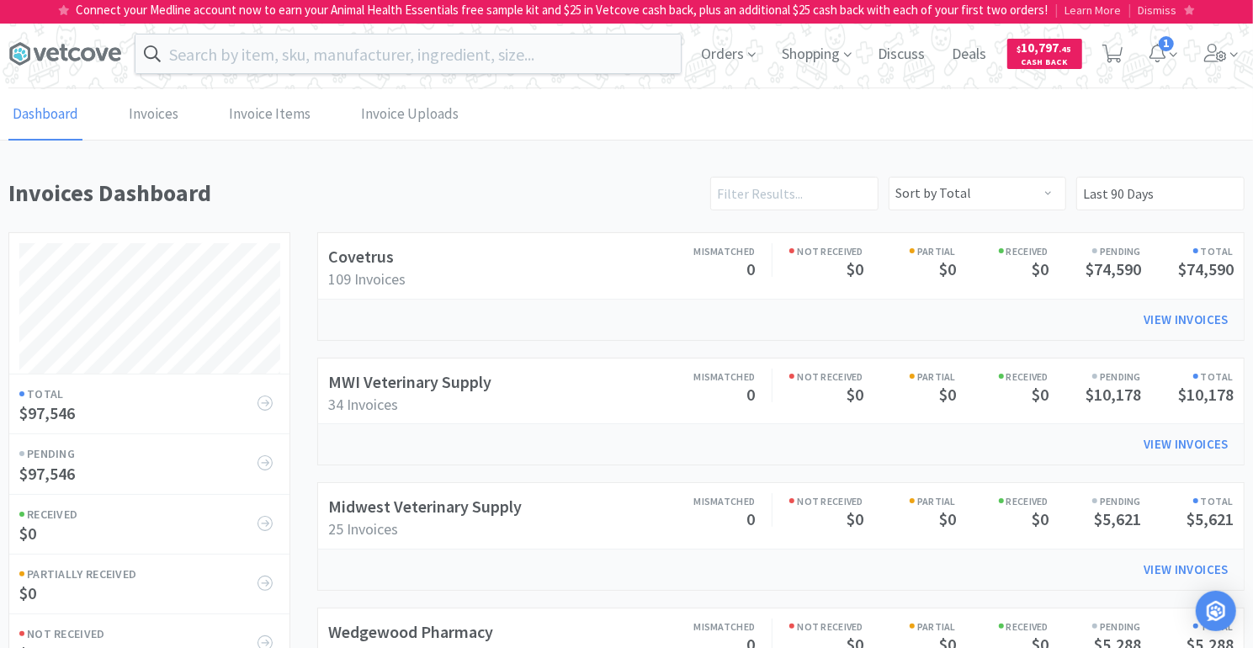
scroll to position [678, 1237]
click at [1124, 196] on input "Last 90 Days" at bounding box center [1161, 194] width 168 height 34
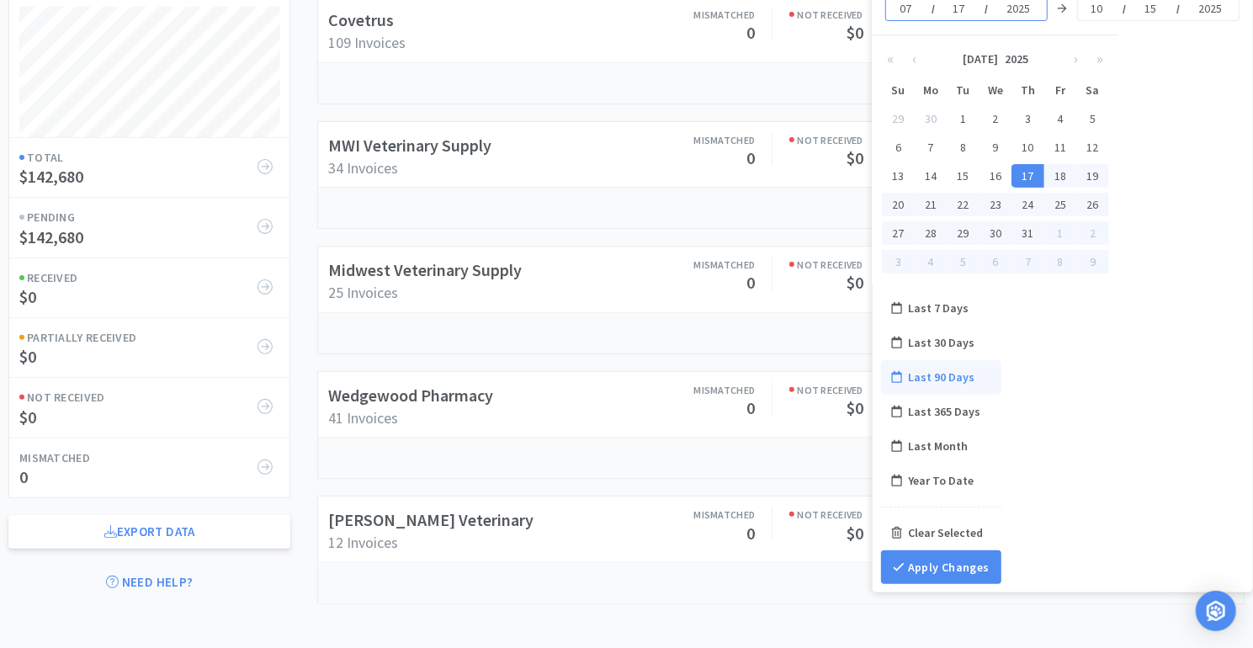
scroll to position [242, 0]
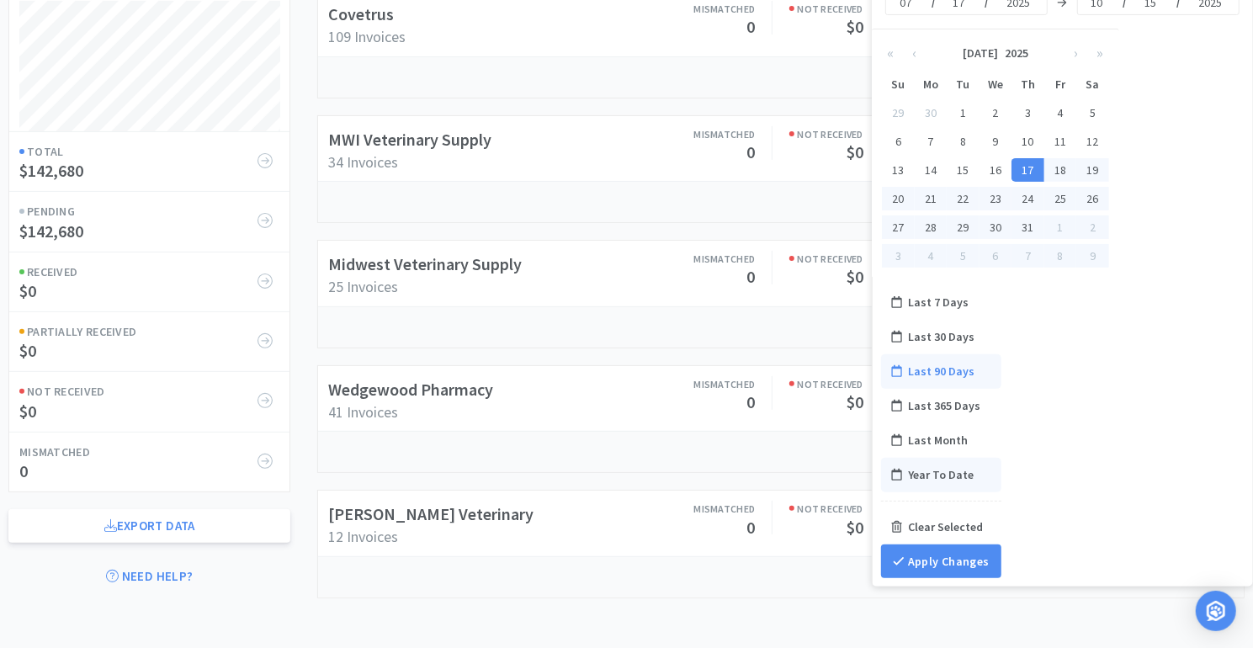
click at [950, 475] on div "Year To Date" at bounding box center [941, 475] width 120 height 35
type input "Year To Date"
type input "01"
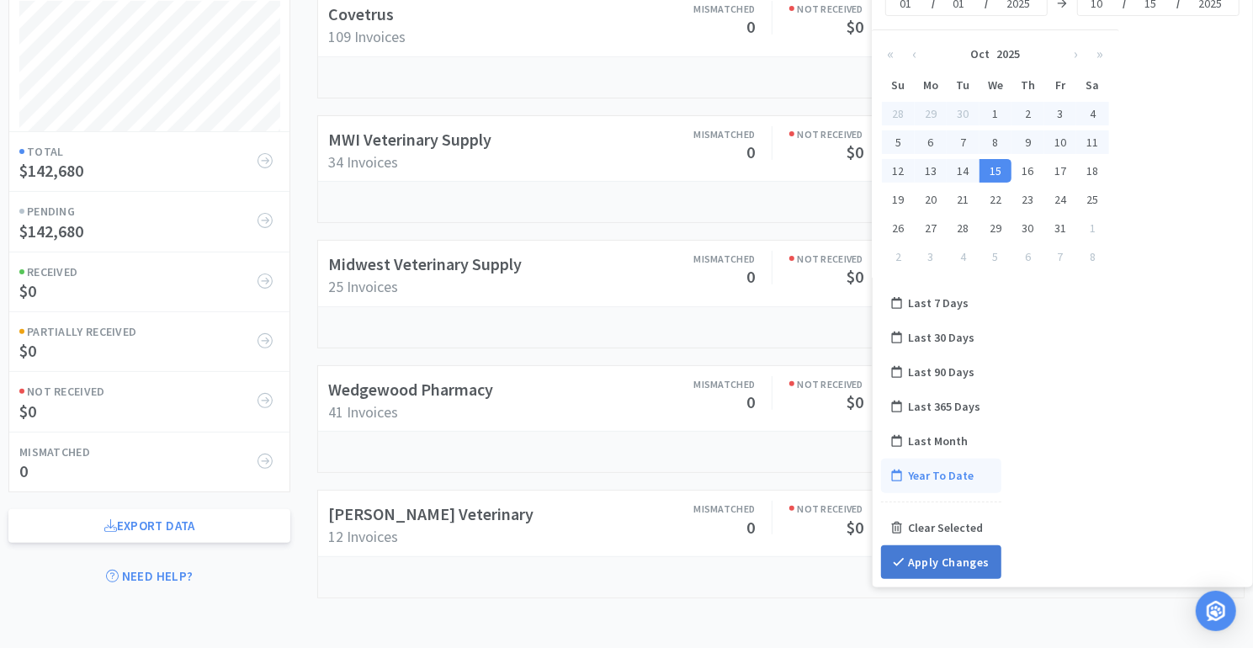
click at [949, 562] on button "Apply Changes" at bounding box center [941, 562] width 120 height 34
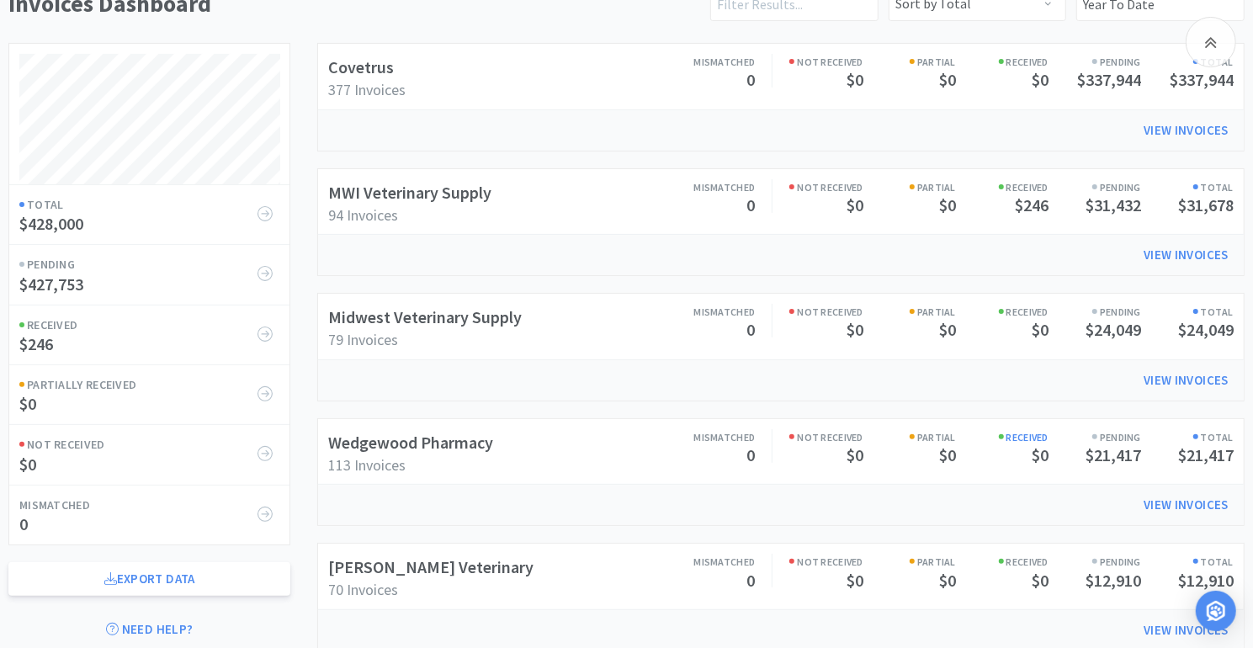
scroll to position [176, 0]
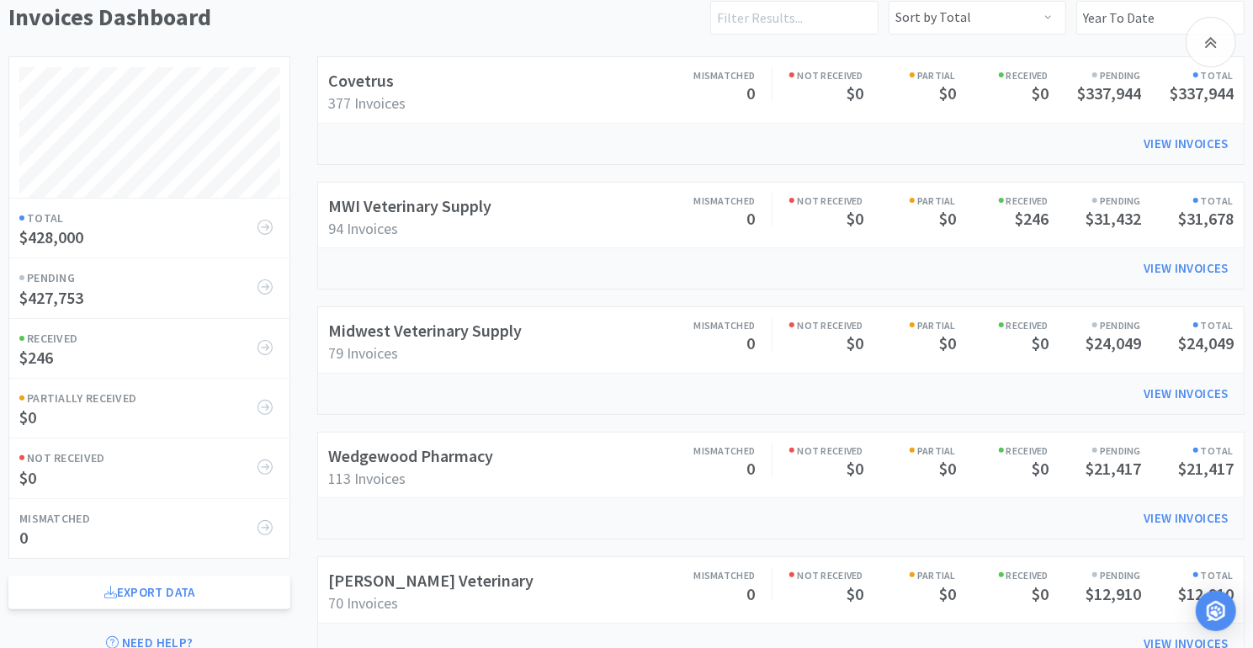
click at [436, 223] on h3 "94 Invoices" at bounding box center [441, 229] width 226 height 19
click at [494, 199] on h2 "MWI Veterinary Supply" at bounding box center [441, 206] width 226 height 27
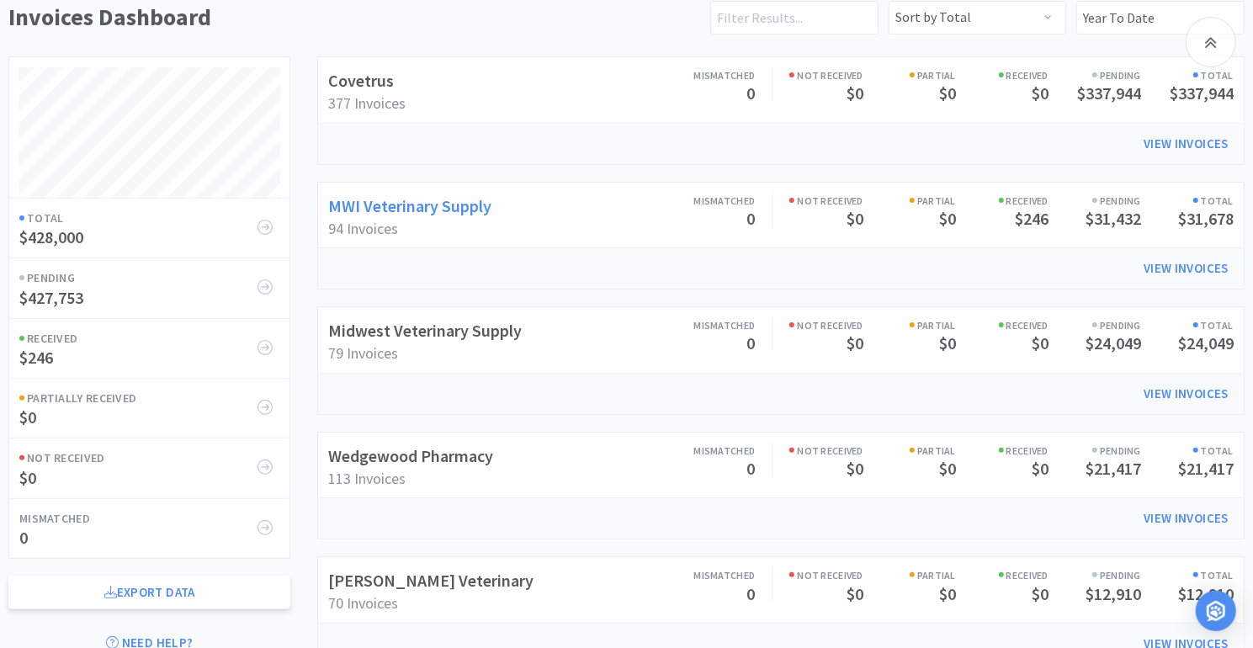
click at [426, 198] on link "MWI Veterinary Supply" at bounding box center [409, 205] width 163 height 21
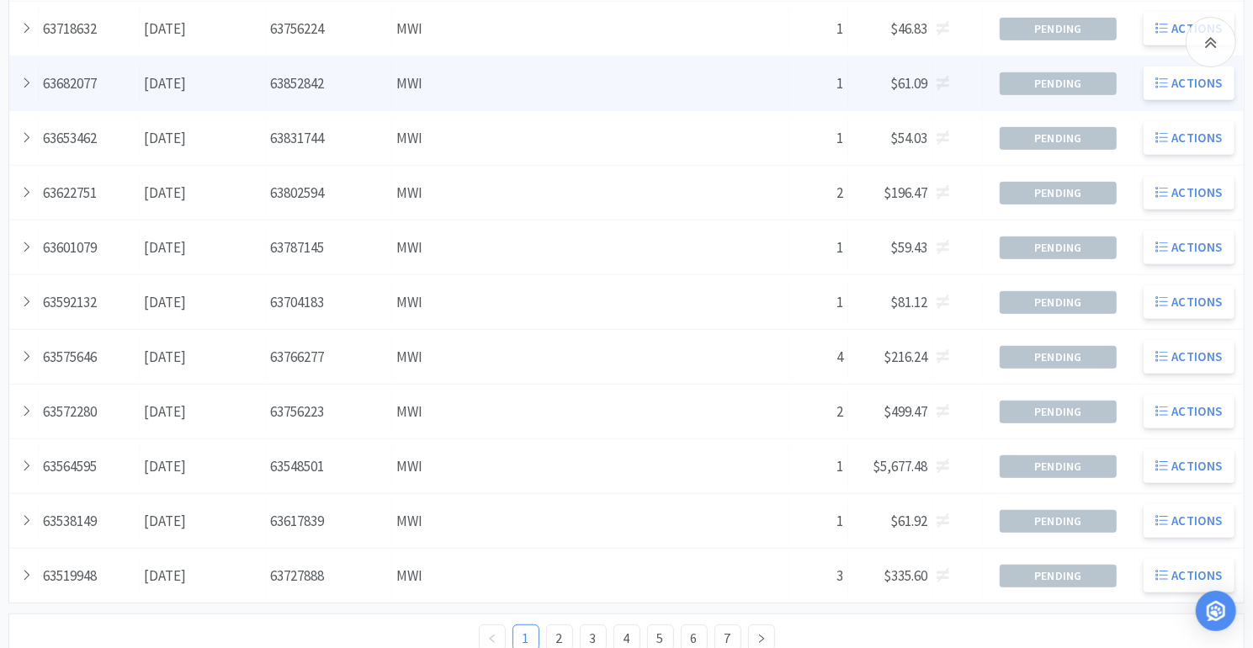
scroll to position [595, 0]
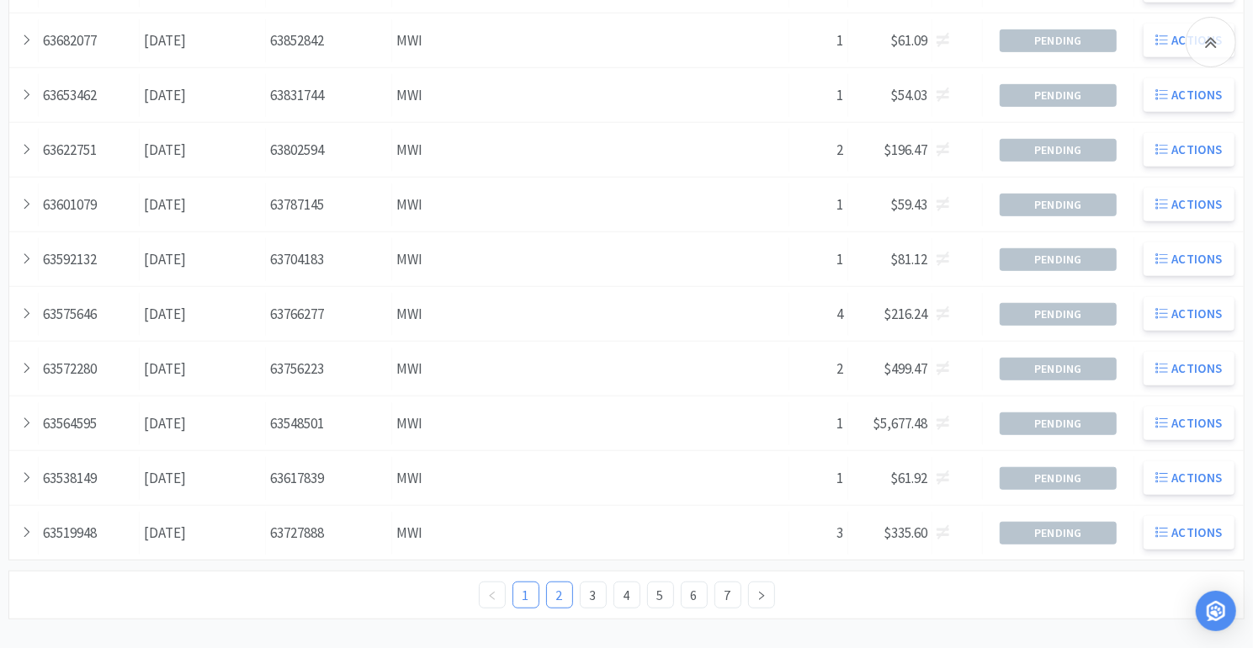
click at [561, 583] on link "2" at bounding box center [559, 595] width 25 height 25
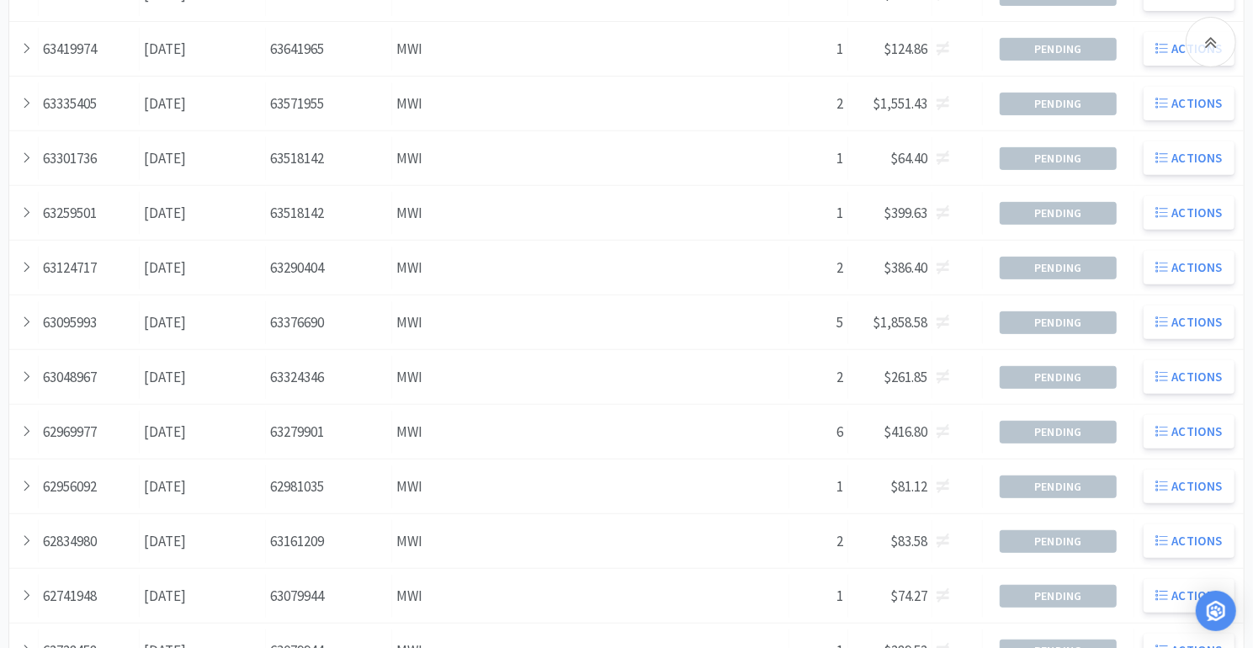
scroll to position [595, 0]
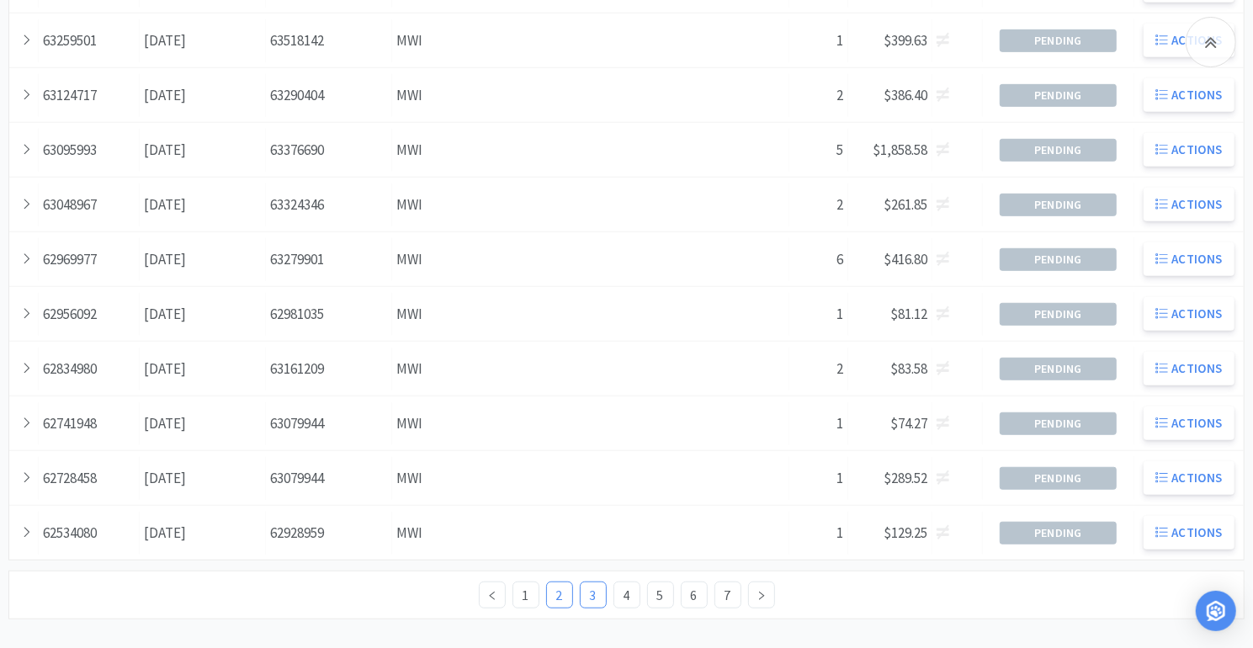
click at [593, 590] on link "3" at bounding box center [593, 595] width 25 height 25
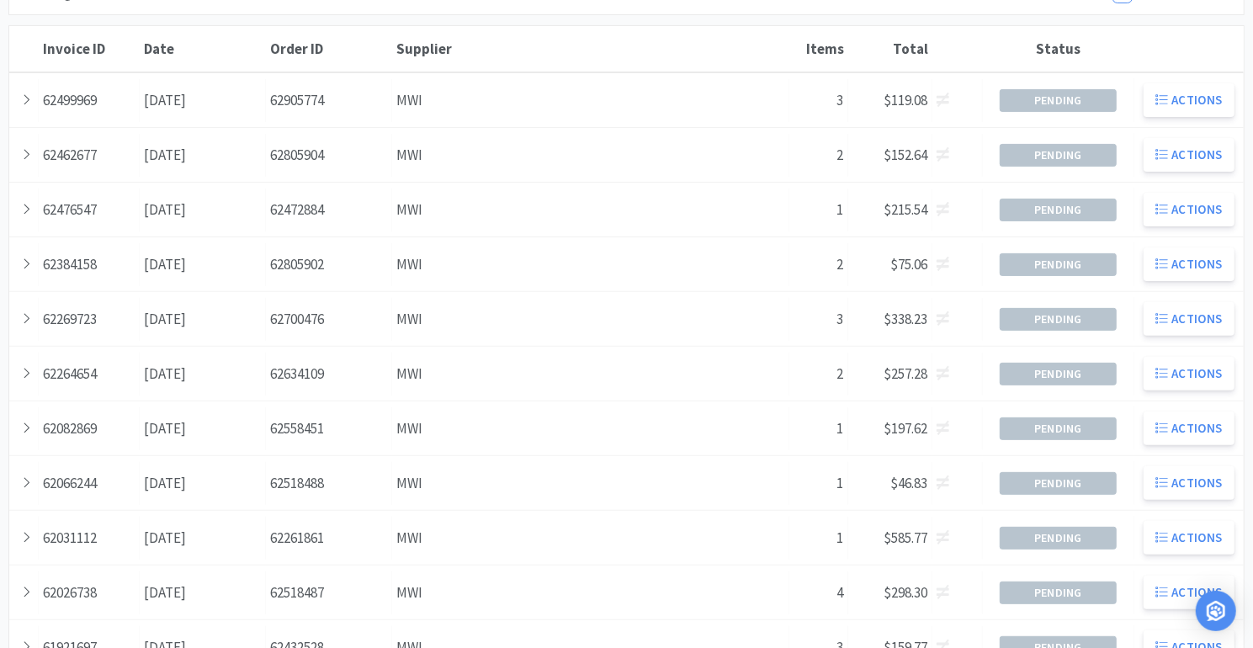
scroll to position [595, 0]
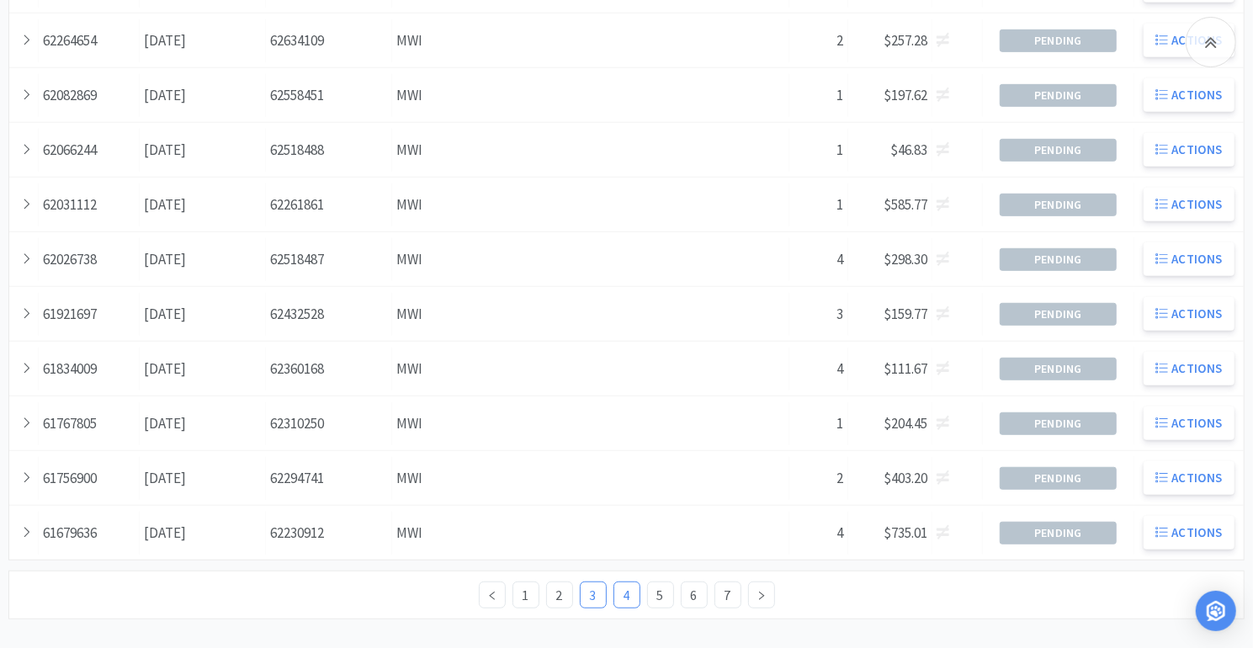
click at [621, 592] on link "4" at bounding box center [627, 595] width 25 height 25
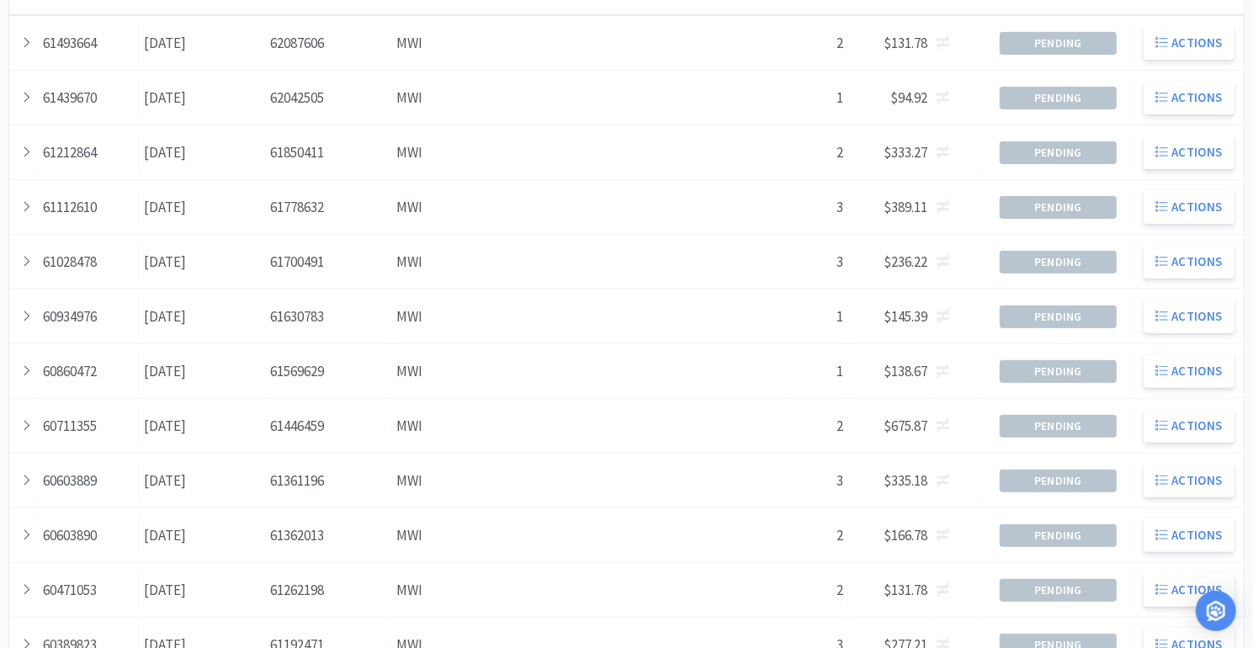
scroll to position [595, 0]
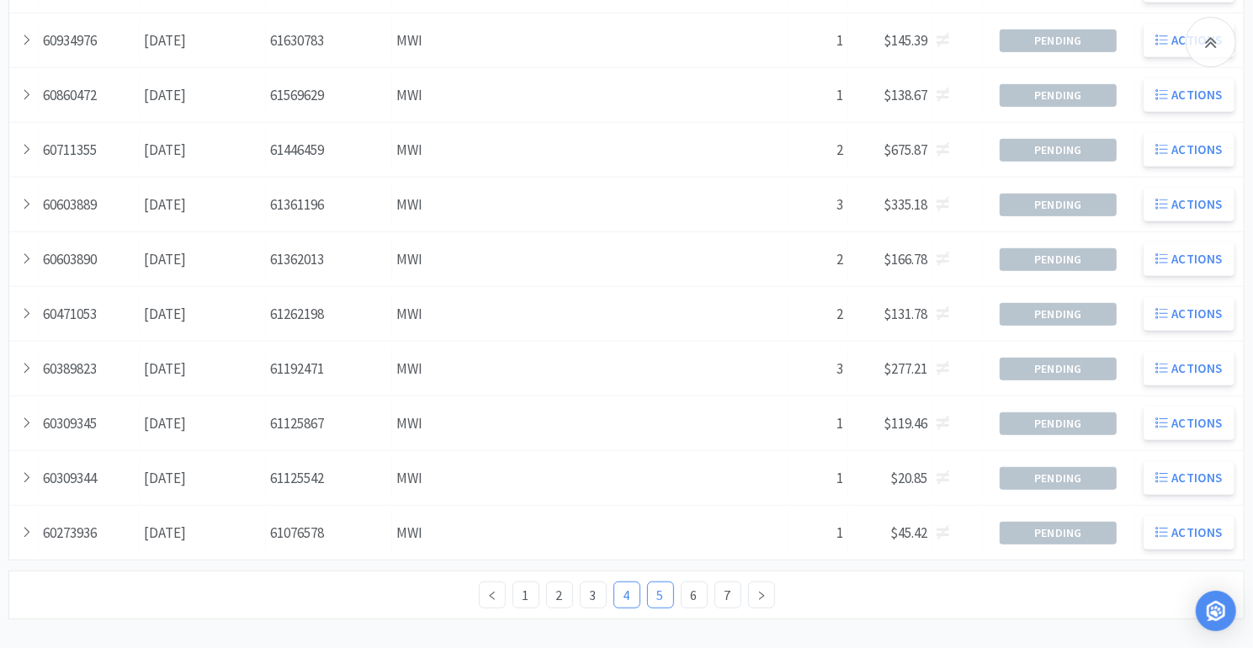
click at [660, 586] on link "5" at bounding box center [660, 595] width 25 height 25
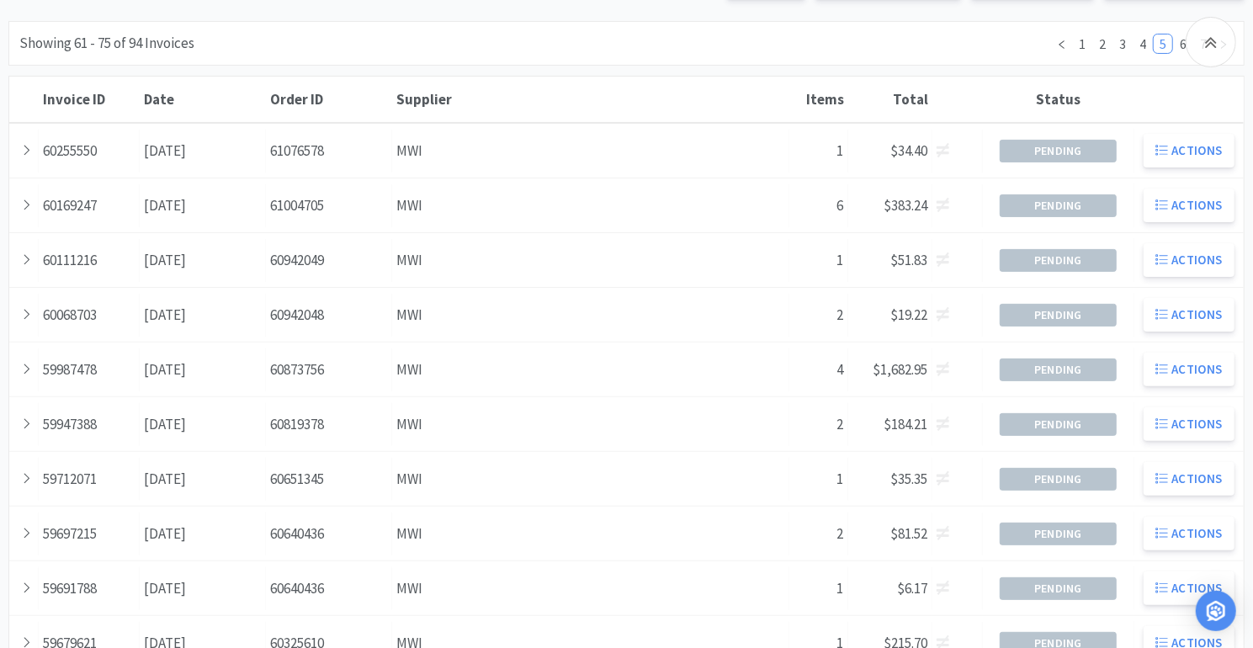
scroll to position [595, 0]
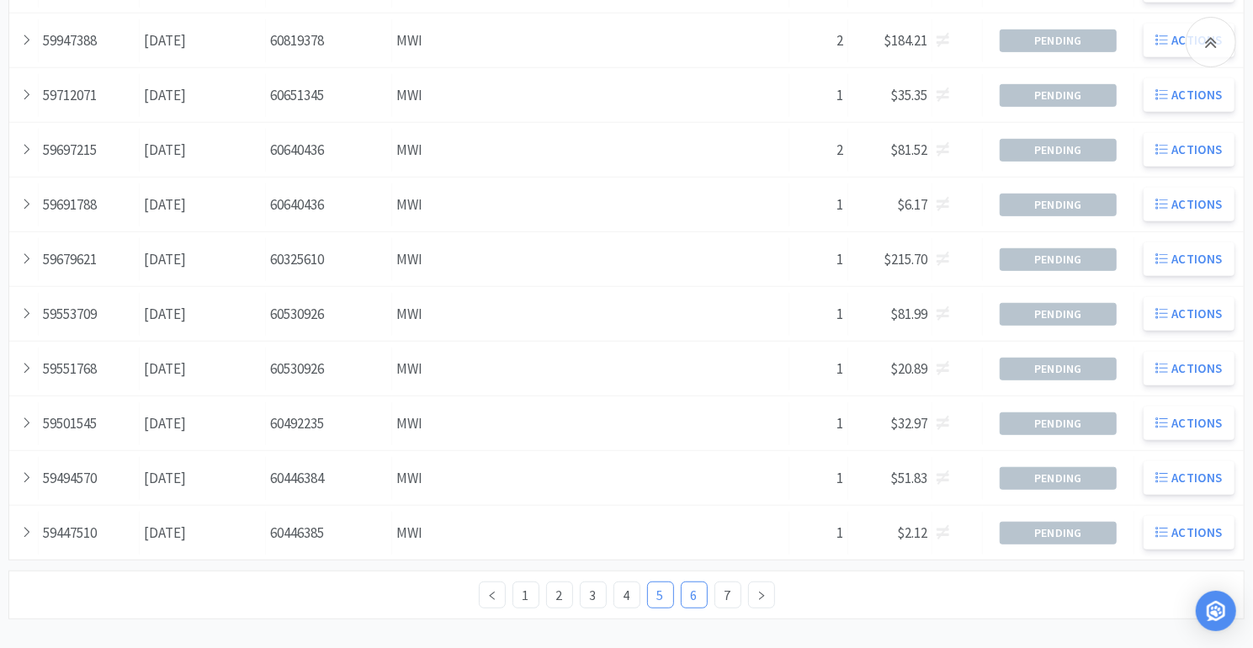
click at [694, 590] on link "6" at bounding box center [694, 595] width 25 height 25
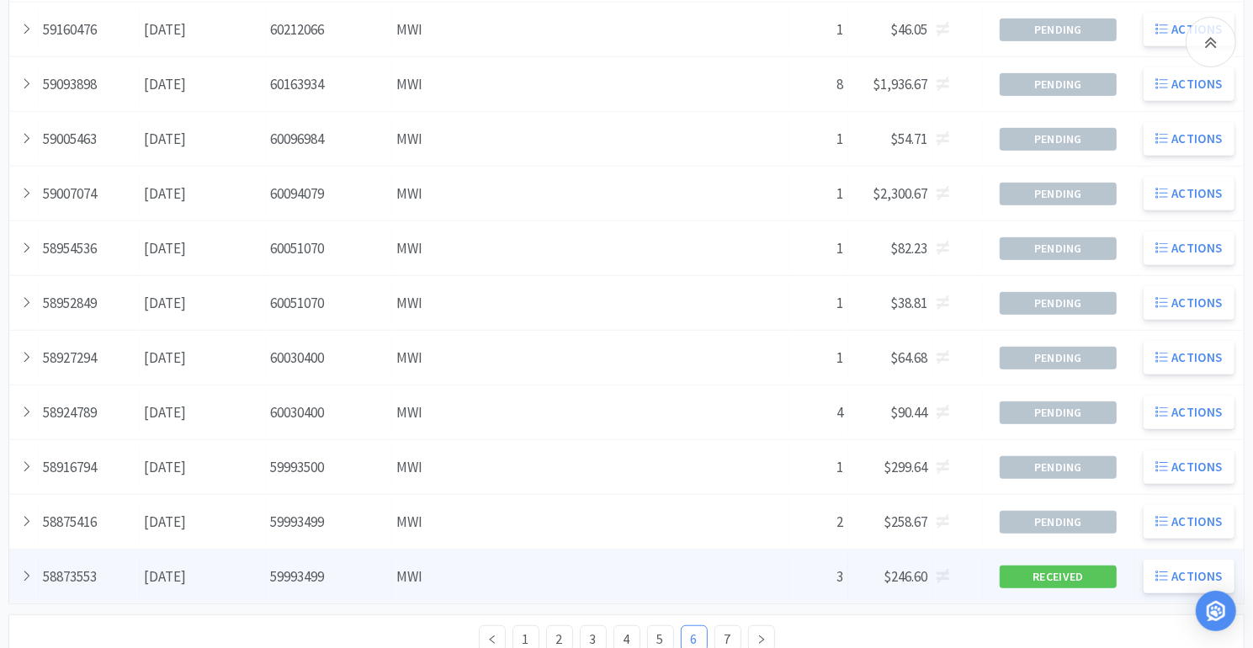
scroll to position [552, 0]
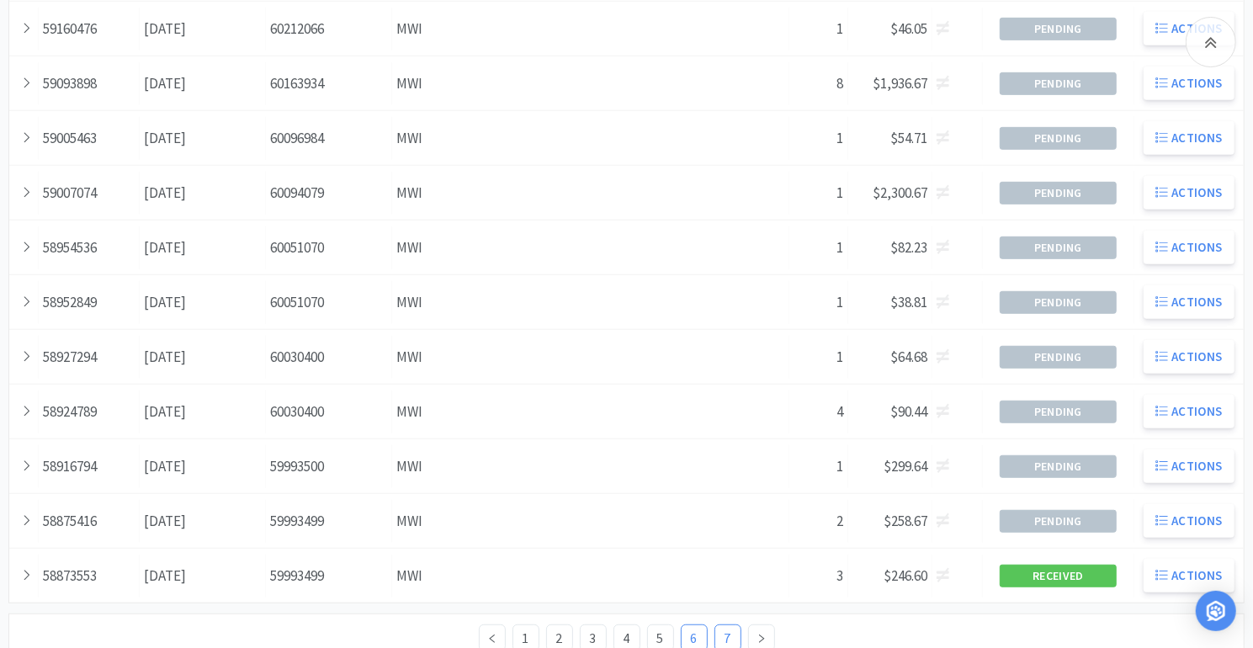
click at [723, 625] on link "7" at bounding box center [728, 637] width 25 height 25
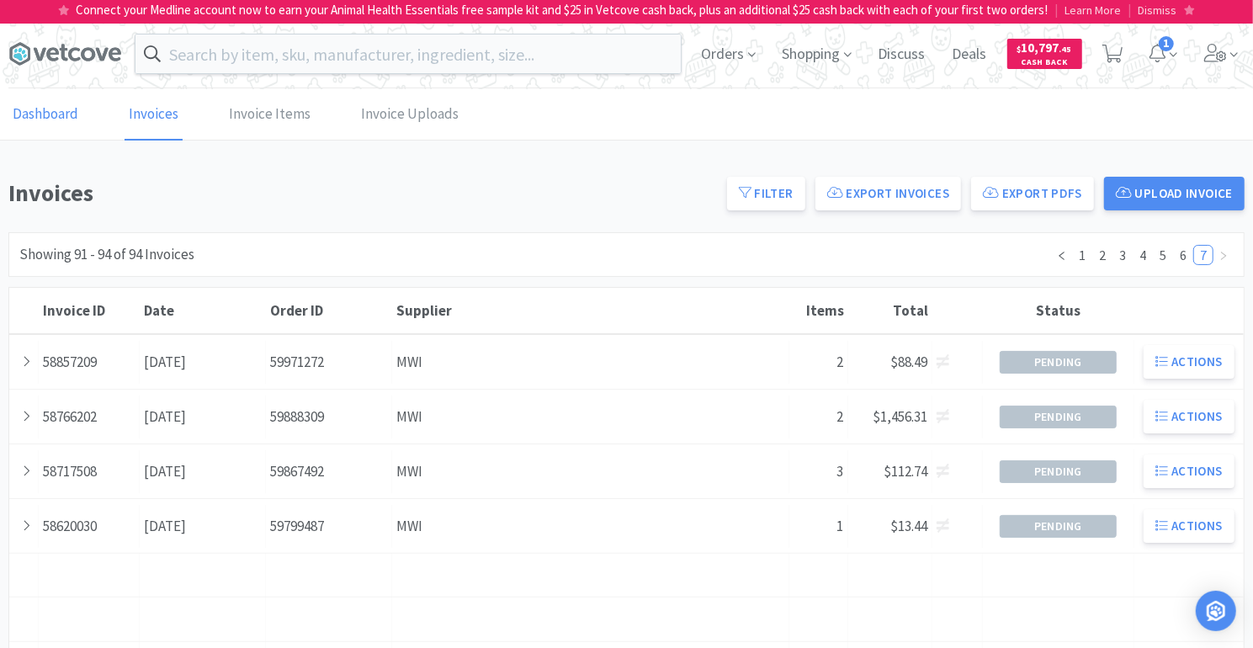
click at [33, 114] on link "Dashboard" at bounding box center [45, 114] width 74 height 51
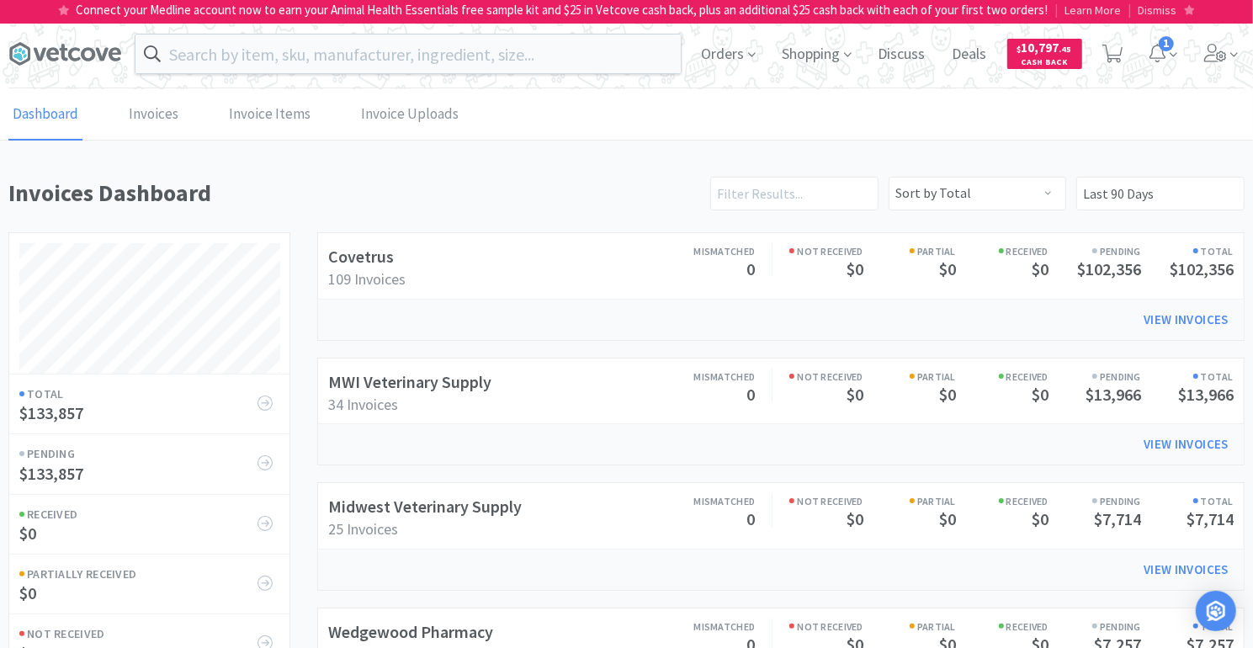
scroll to position [678, 1237]
